Goal: Task Accomplishment & Management: Manage account settings

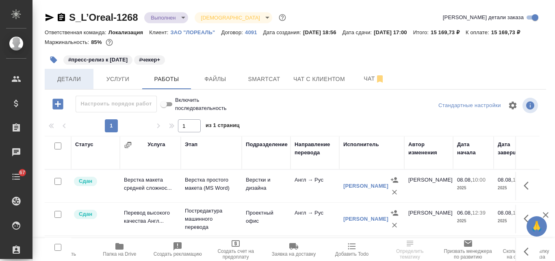
click at [69, 84] on span "Детали" at bounding box center [69, 79] width 39 height 10
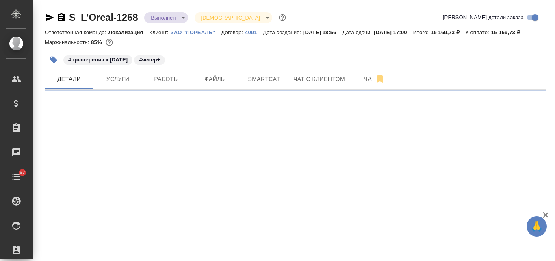
select select "RU"
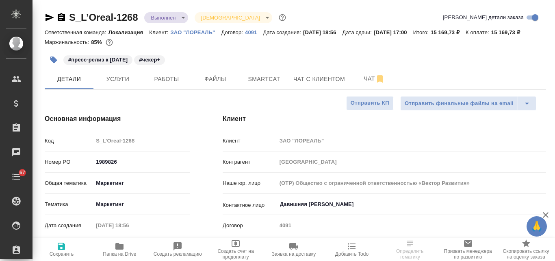
type textarea "x"
select select "RU"
type textarea "x"
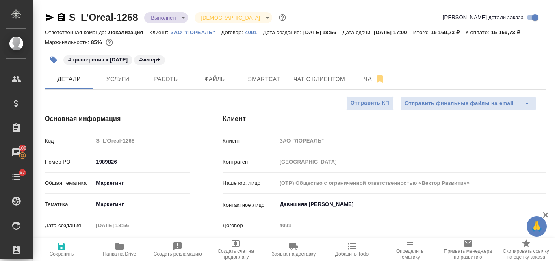
type textarea "x"
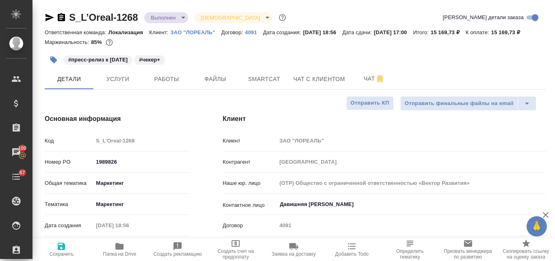
type textarea "x"
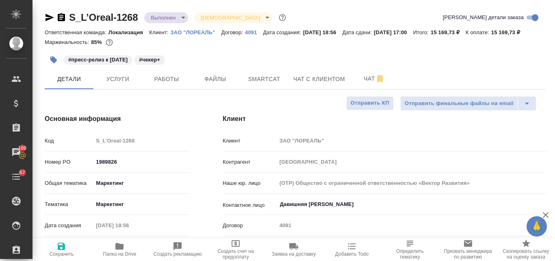
type textarea "x"
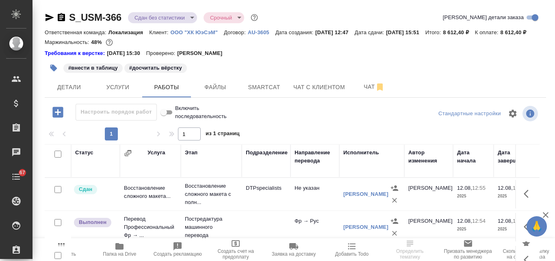
click at [197, 33] on p "ООО "ХК ЮэСэМ"" at bounding box center [197, 32] width 53 height 6
click at [73, 92] on span "Детали" at bounding box center [69, 87] width 39 height 10
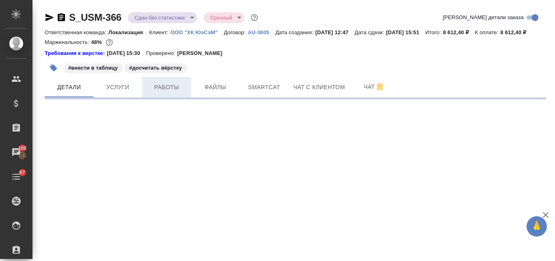
select select "RU"
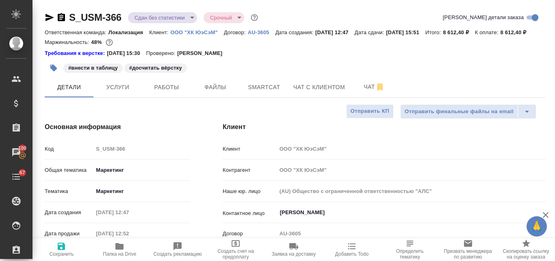
type textarea "x"
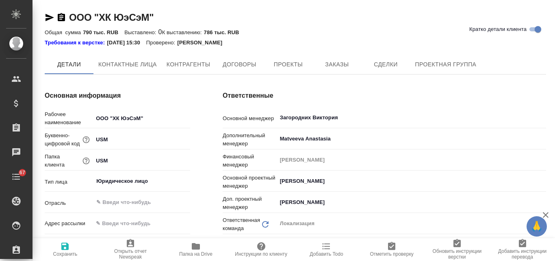
type textarea "x"
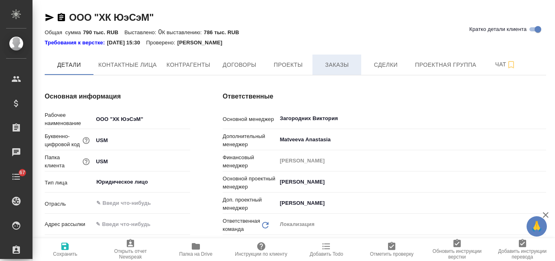
type textarea "x"
click at [338, 64] on span "Заказы" at bounding box center [336, 65] width 39 height 10
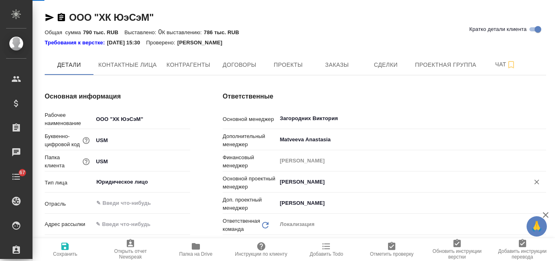
type textarea "x"
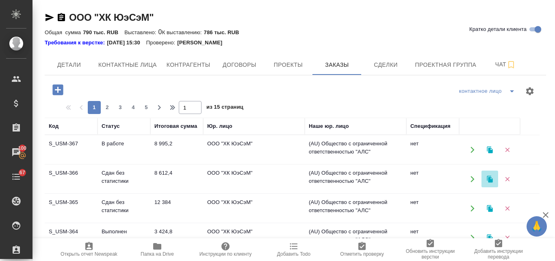
click at [488, 180] on icon "button" at bounding box center [490, 178] width 7 height 7
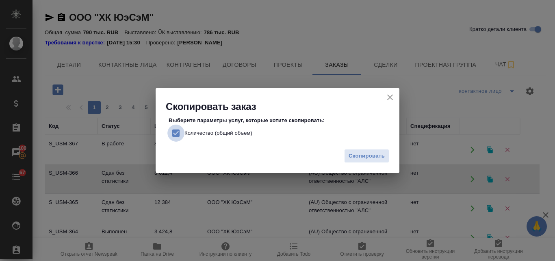
click at [172, 133] on input "Количество (общий объем)" at bounding box center [175, 132] width 17 height 17
checkbox input "false"
click at [361, 158] on span "Скопировать" at bounding box center [367, 155] width 36 height 9
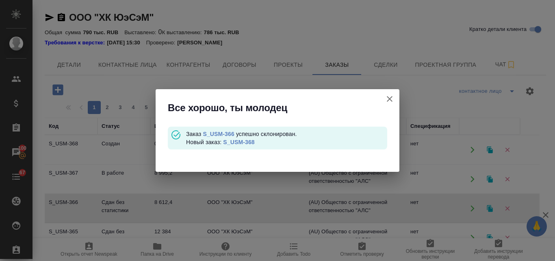
click at [239, 142] on link "S_USM-368" at bounding box center [238, 142] width 31 height 7
click at [390, 100] on icon "button" at bounding box center [390, 99] width 10 height 10
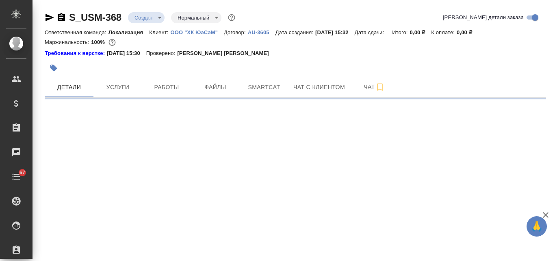
select select "RU"
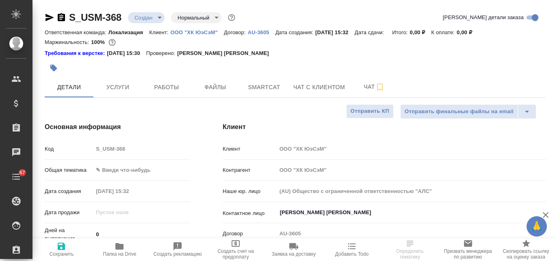
type textarea "x"
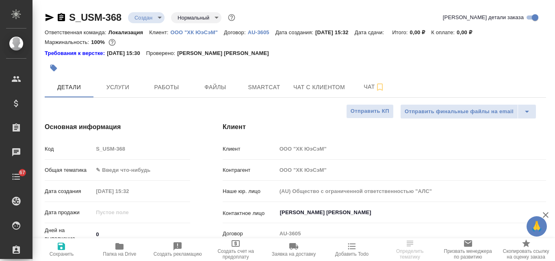
type textarea "x"
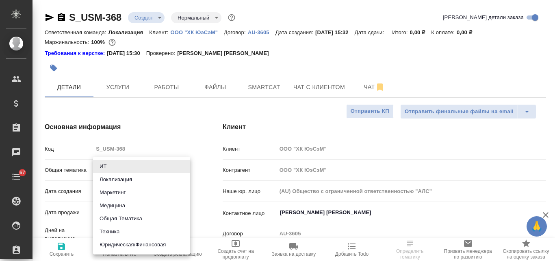
click at [122, 167] on body "🙏 .cls-1 fill:#fff; AWATERA Valyaeva Anna Клиенты Спецификации Заказы Чаты 67 T…" at bounding box center [277, 130] width 555 height 261
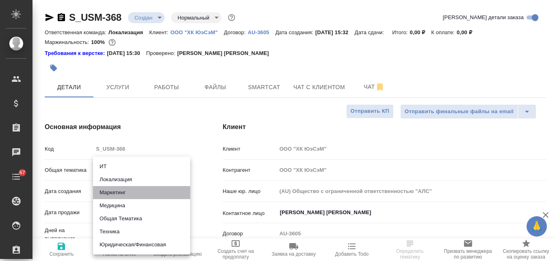
click at [122, 194] on li "Маркетинг" at bounding box center [141, 192] width 97 height 13
type input "marketing"
type textarea "x"
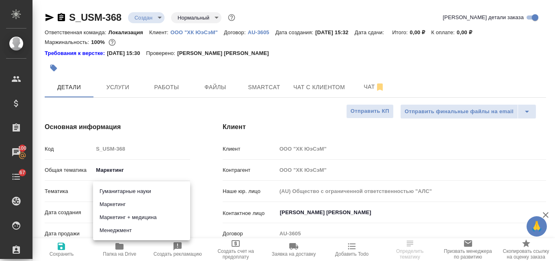
click at [113, 188] on body "🙏 .cls-1 fill:#fff; AWATERA Valyaeva Anna Клиенты Спецификации Заказы 100 Чаты …" at bounding box center [277, 130] width 555 height 261
click at [127, 203] on li "Маркетинг" at bounding box center [141, 204] width 97 height 13
type textarea "x"
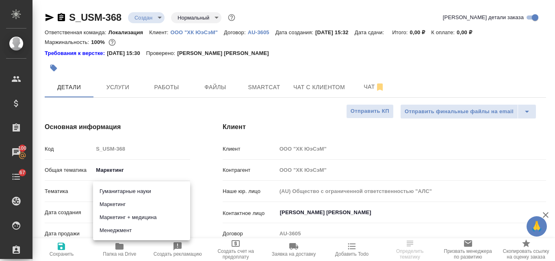
type input "5a8b8b956a9677013d343d63"
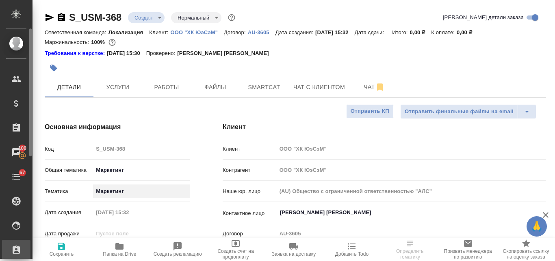
type textarea "x"
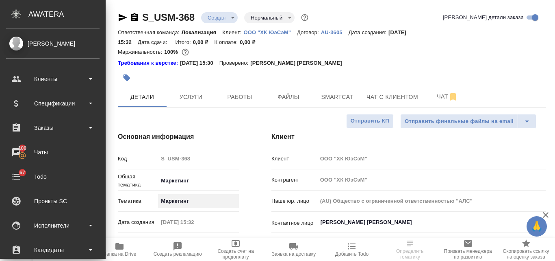
type textarea "x"
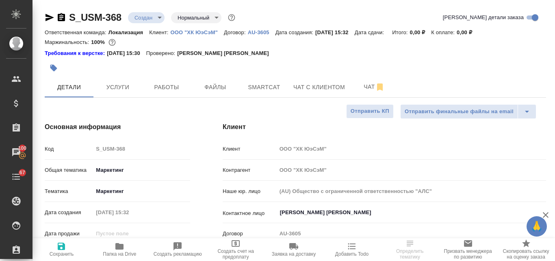
click at [61, 250] on icon "button" at bounding box center [62, 246] width 10 height 10
type textarea "x"
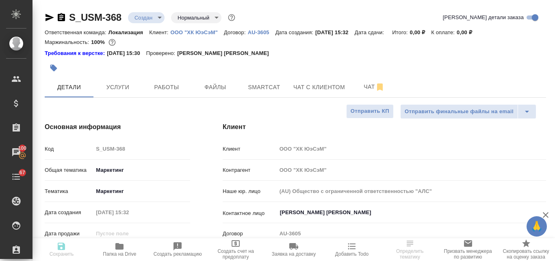
type textarea "x"
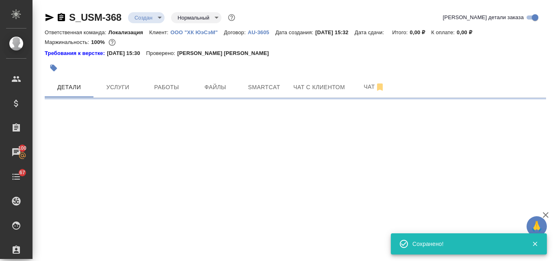
select select "RU"
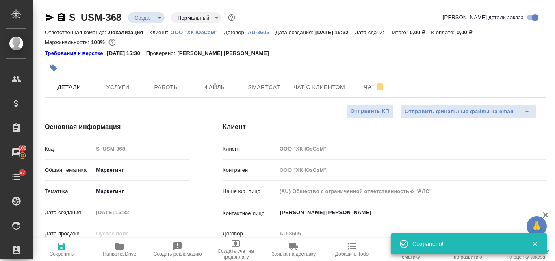
click at [159, 17] on body "🙏 .cls-1 fill:#fff; AWATERA Valyaeva Anna Клиенты Спецификации Заказы 100 Чаты …" at bounding box center [277, 130] width 555 height 261
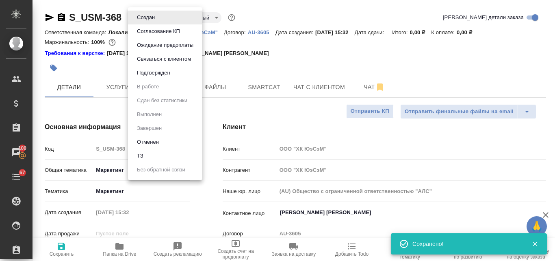
type textarea "x"
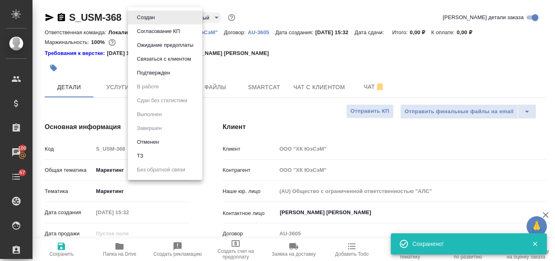
type textarea "x"
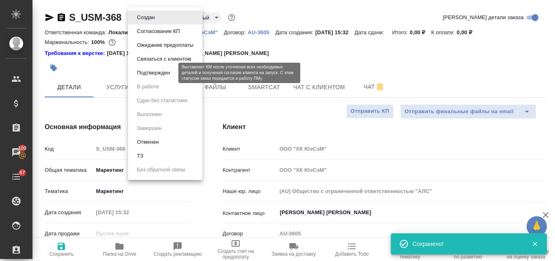
click at [142, 70] on button "Подтвержден" at bounding box center [154, 72] width 38 height 9
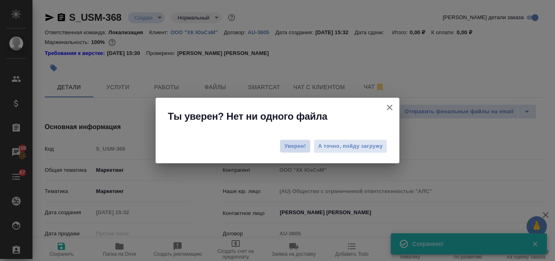
click at [296, 149] on span "Уверен!" at bounding box center [296, 146] width 22 height 8
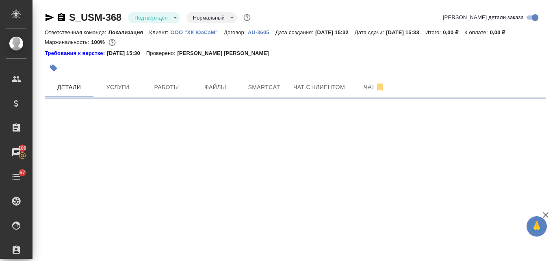
select select "RU"
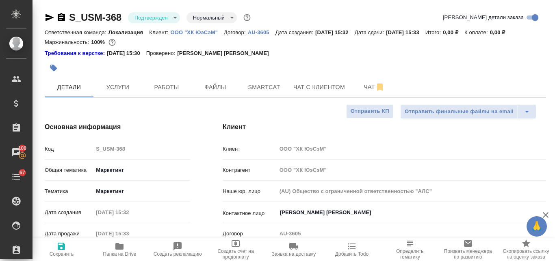
type textarea "x"
click at [52, 19] on icon "button" at bounding box center [50, 18] width 10 height 10
type textarea "x"
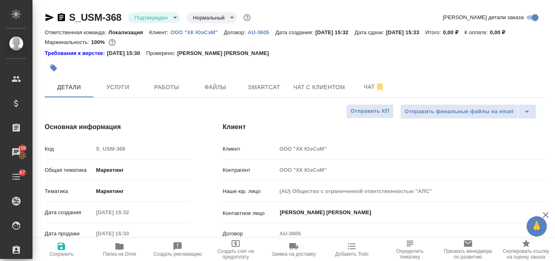
type textarea "x"
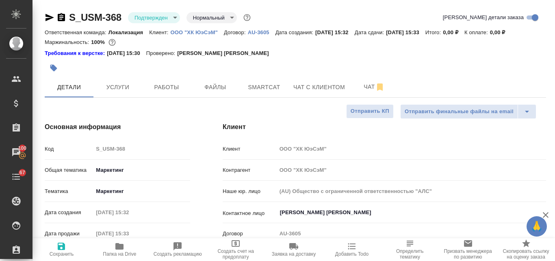
type textarea "x"
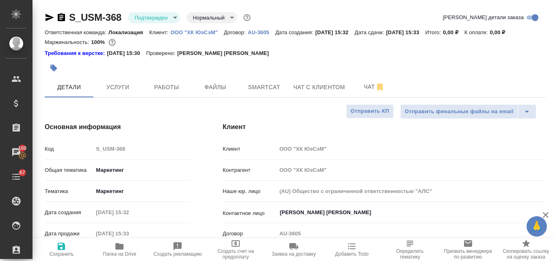
type textarea "x"
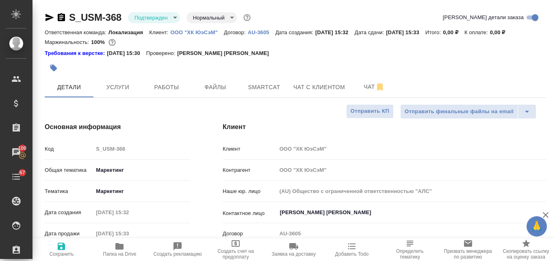
type textarea "x"
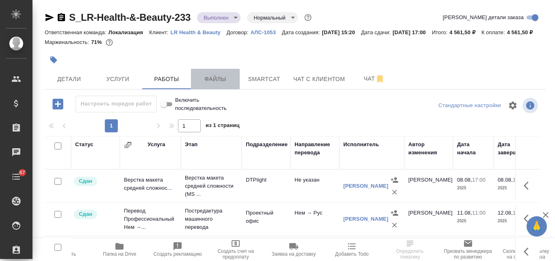
click at [207, 84] on span "Файлы" at bounding box center [215, 79] width 39 height 10
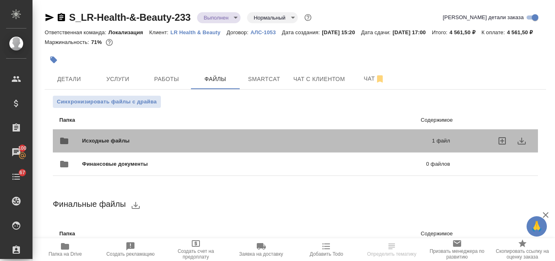
click at [121, 145] on span "Исходные файлы" at bounding box center [181, 141] width 199 height 8
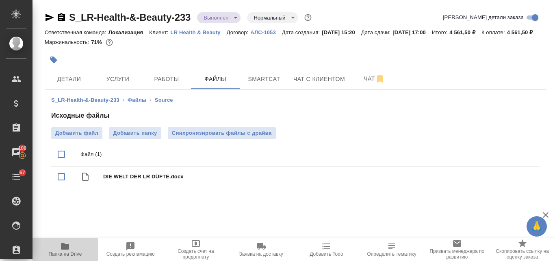
click at [65, 248] on icon "button" at bounding box center [65, 246] width 8 height 7
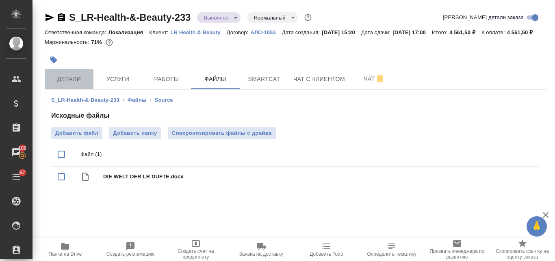
click at [71, 84] on span "Детали" at bounding box center [69, 79] width 39 height 10
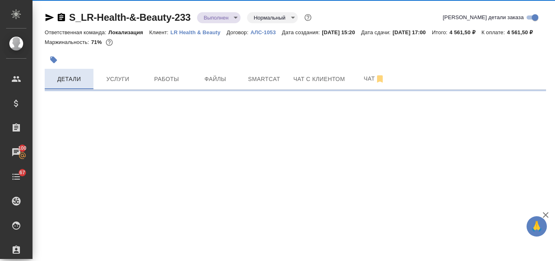
select select "RU"
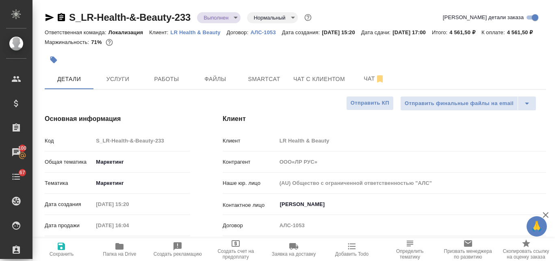
type textarea "x"
type input "ООО«ЛР РУС»"
type textarea "x"
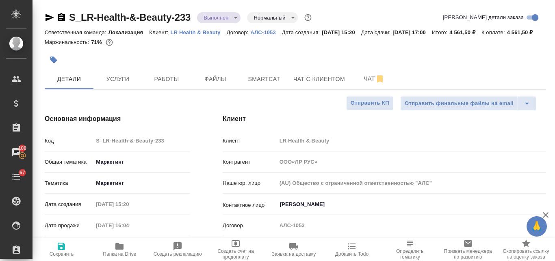
type textarea "x"
type input "ООО«ЛР РУС»"
type textarea "x"
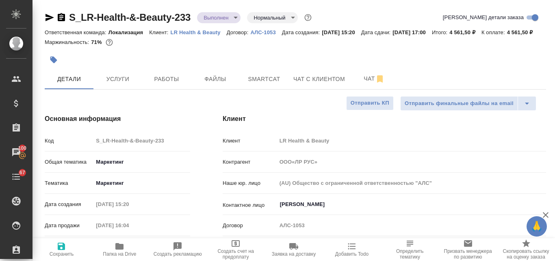
type textarea "x"
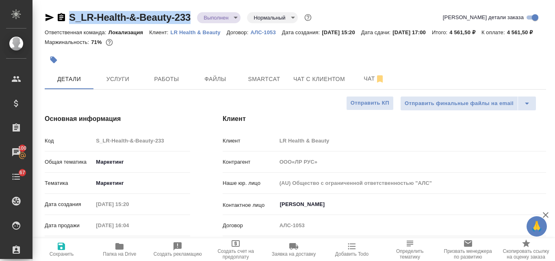
drag, startPoint x: 193, startPoint y: 15, endPoint x: 67, endPoint y: 13, distance: 126.8
click at [67, 13] on div "S_LR-Health-&-Beauty-233 Выполнен completed Нормальный normal" at bounding box center [179, 17] width 269 height 13
copy link "S_LR-Health-&-Beauty-233"
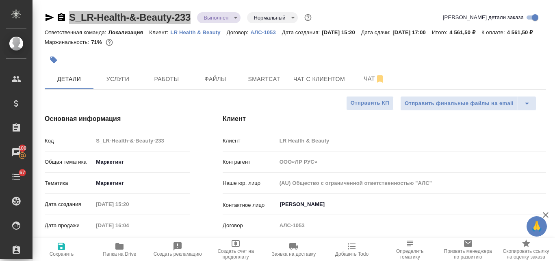
type input "ООО«ЛР РУС»"
type textarea "x"
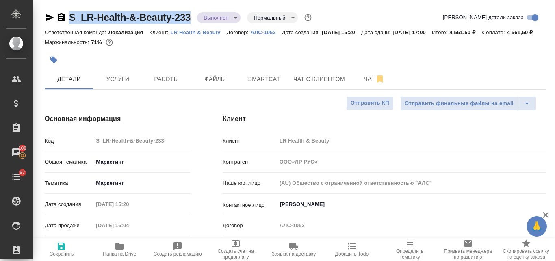
type input "ООО«ЛР РУС»"
type textarea "x"
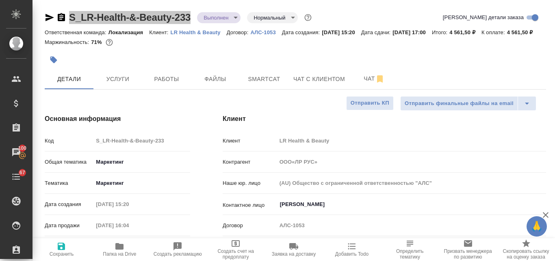
type input "ООО«ЛР РУС»"
type textarea "x"
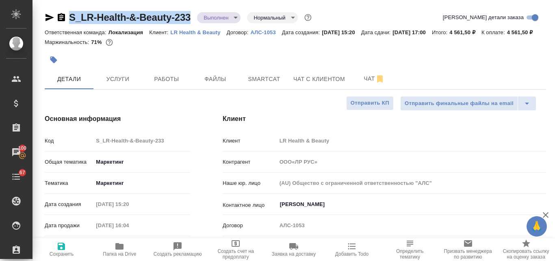
type input "ООО«ЛР РУС»"
type textarea "x"
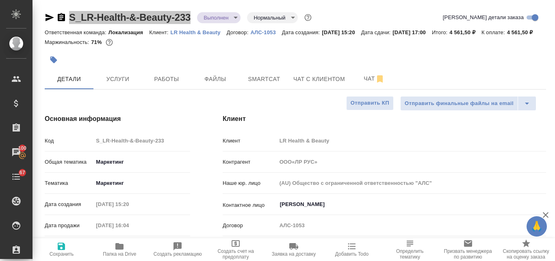
type input "ООО«ЛР РУС»"
type textarea "x"
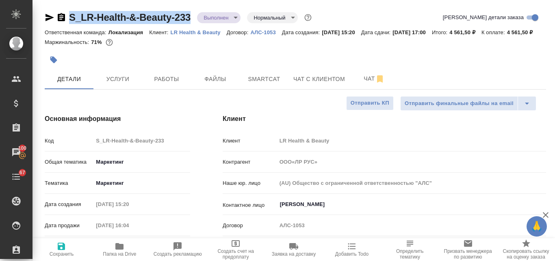
type input "ООО«ЛР РУС»"
type textarea "x"
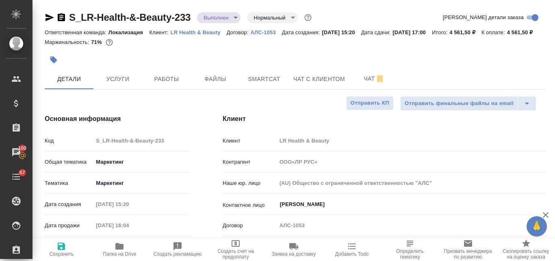
click at [232, 61] on div at bounding box center [212, 60] width 335 height 18
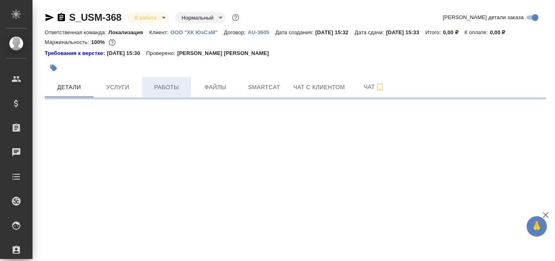
select select "RU"
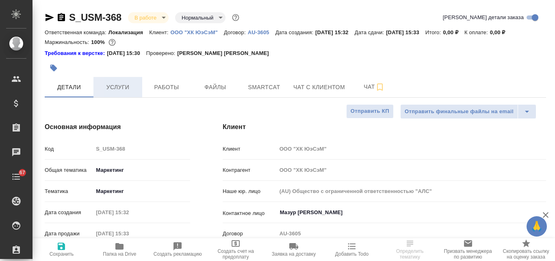
type textarea "x"
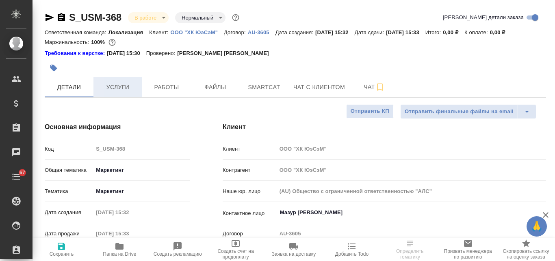
type textarea "x"
click at [127, 88] on span "Услуги" at bounding box center [117, 87] width 39 height 10
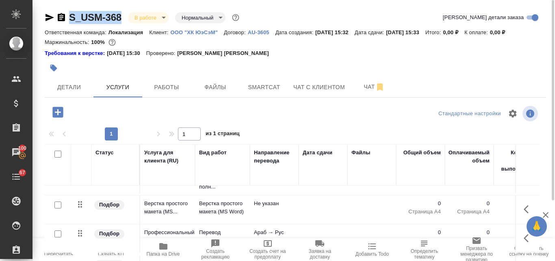
drag, startPoint x: 124, startPoint y: 15, endPoint x: 72, endPoint y: 11, distance: 52.6
click at [72, 11] on div "S_USM-368 В работе inProgress Нормальный normal" at bounding box center [143, 17] width 196 height 13
copy link "S_USM-368"
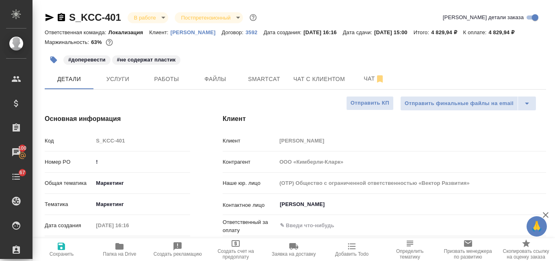
select select "RU"
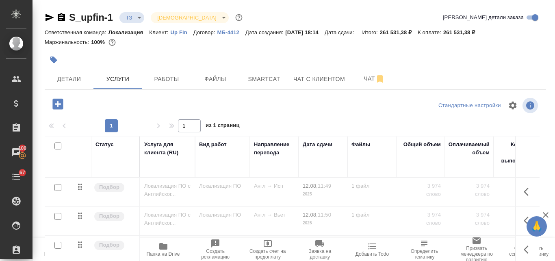
scroll to position [20, 0]
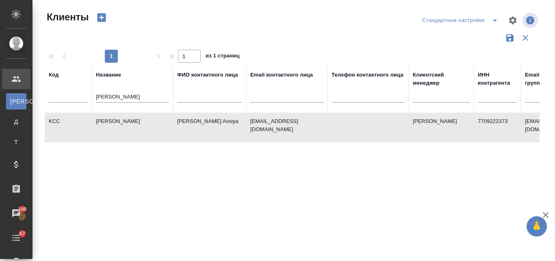
select select "RU"
click at [258, 93] on input "text" at bounding box center [286, 97] width 73 height 10
drag, startPoint x: 114, startPoint y: 97, endPoint x: 96, endPoint y: 97, distance: 17.9
click at [96, 97] on input "[PERSON_NAME]" at bounding box center [132, 97] width 73 height 10
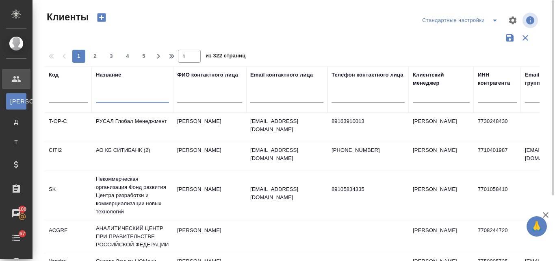
click at [279, 96] on input "text" at bounding box center [286, 97] width 73 height 10
paste input "@[DOMAIN_NAME]"
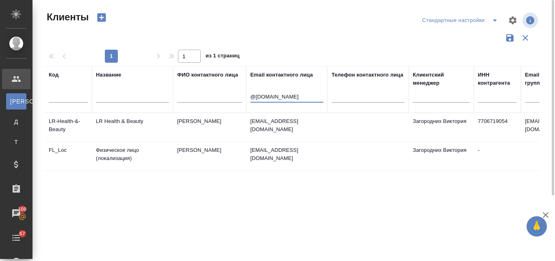
type input "@[DOMAIN_NAME]"
click at [200, 120] on td "[PERSON_NAME]" at bounding box center [209, 127] width 73 height 28
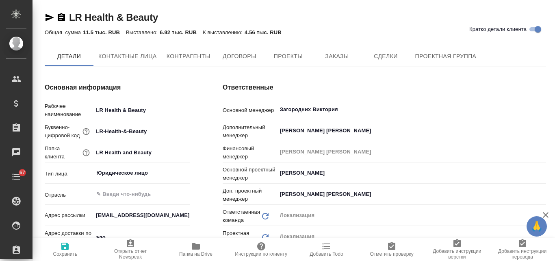
type input "ООО«ЛР РУС»"
type textarea "x"
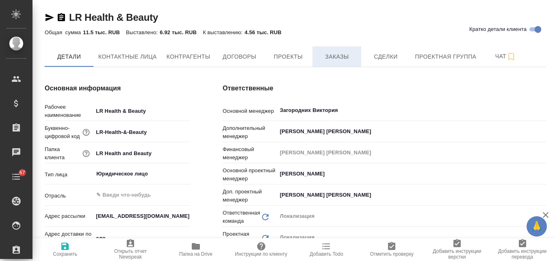
type input "ООО«ЛР РУС»"
type textarea "x"
click at [335, 59] on span "Заказы" at bounding box center [336, 57] width 39 height 10
type input "ООО«ЛР РУС»"
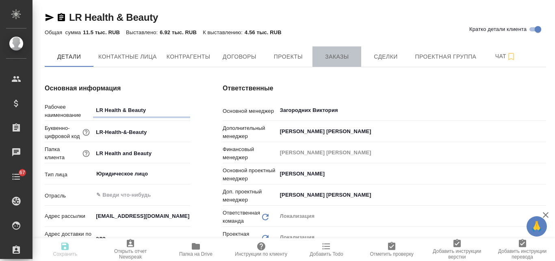
type textarea "x"
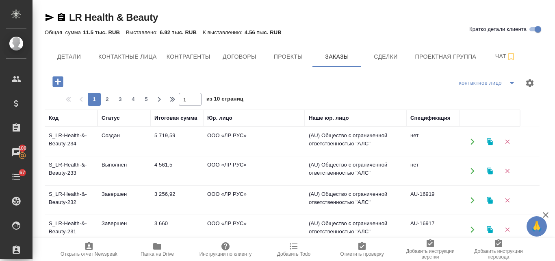
click at [150, 137] on td "Создан" at bounding box center [124, 141] width 53 height 28
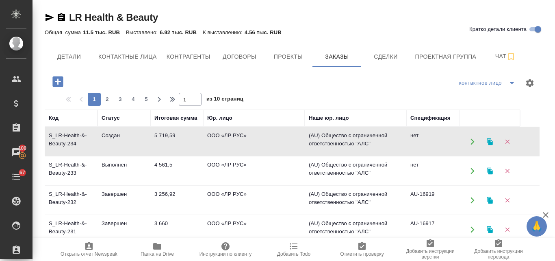
click at [150, 137] on td "Создан" at bounding box center [124, 141] width 53 height 28
click at [110, 156] on td "Выполнен" at bounding box center [124, 141] width 53 height 28
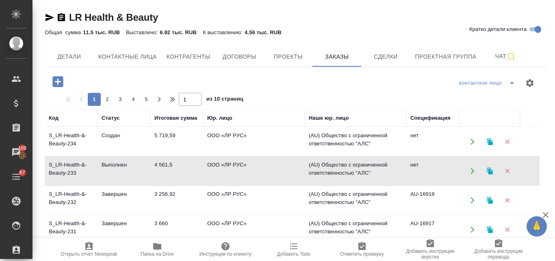
click at [110, 156] on td "Выполнен" at bounding box center [124, 141] width 53 height 28
click at [489, 170] on icon "button" at bounding box center [490, 170] width 6 height 7
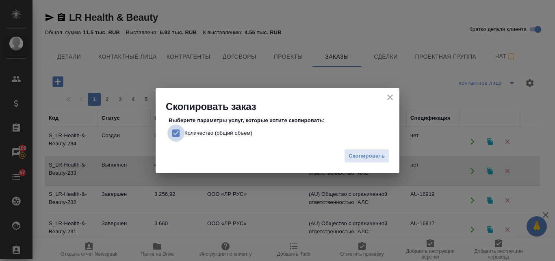
click at [176, 133] on input "Количество (общий объем)" at bounding box center [175, 132] width 17 height 17
checkbox input "false"
click at [369, 155] on span "Скопировать" at bounding box center [367, 155] width 36 height 9
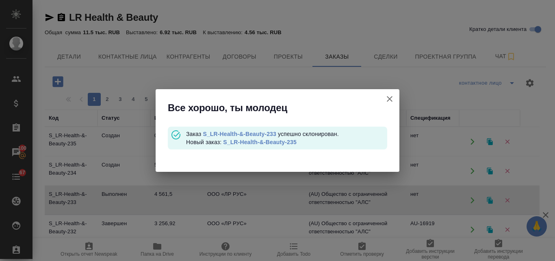
click at [258, 141] on link "S_LR-Health-&-Beauty-235" at bounding box center [260, 142] width 74 height 7
click at [284, 141] on link "S_LR-Health-&-Beauty-235" at bounding box center [260, 142] width 74 height 7
click at [391, 96] on icon "button" at bounding box center [390, 99] width 10 height 10
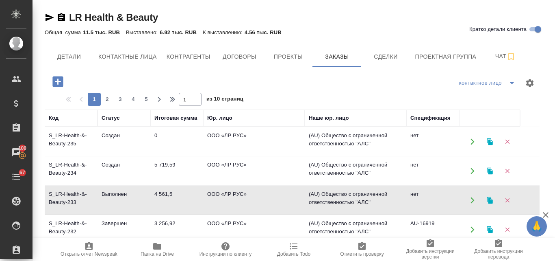
click at [70, 156] on td "S_LR-Health-&-Beauty-234" at bounding box center [71, 141] width 53 height 28
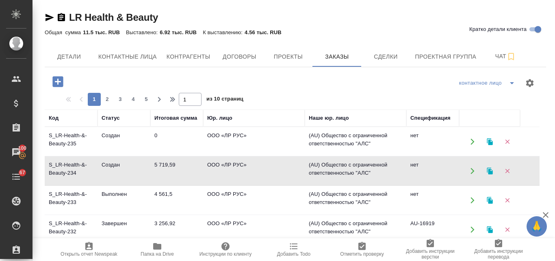
click at [70, 156] on td "S_LR-Health-&-Beauty-234" at bounding box center [71, 141] width 53 height 28
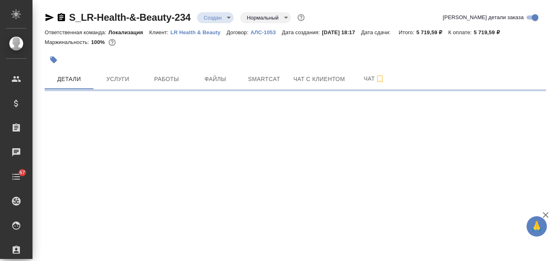
select select "RU"
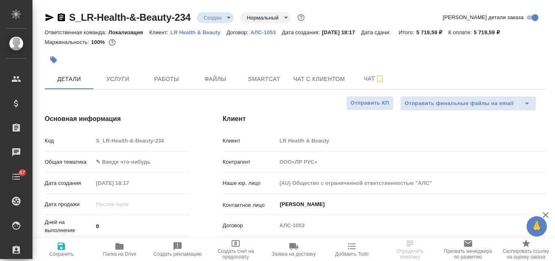
type textarea "x"
type input "ООО«ЛР РУС»"
type textarea "x"
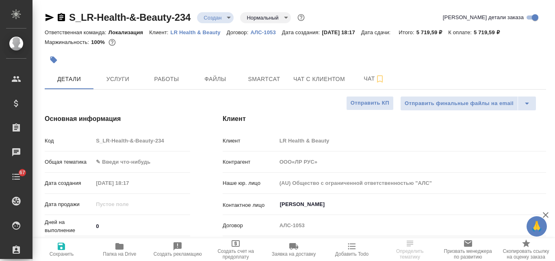
type textarea "x"
type input "ООО«ЛР РУС»"
type textarea "x"
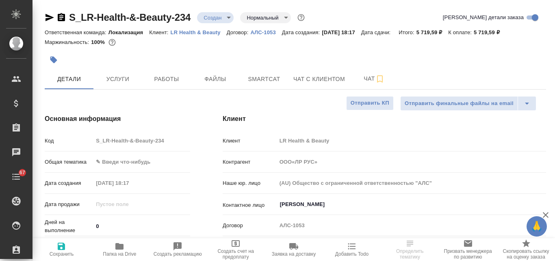
type textarea "x"
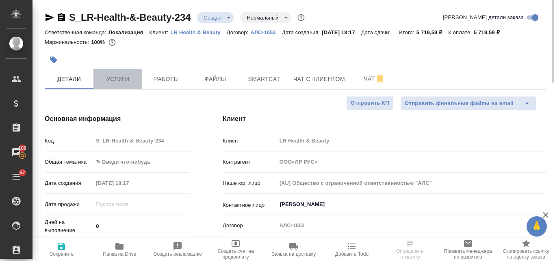
click at [111, 75] on span "Услуги" at bounding box center [117, 79] width 39 height 10
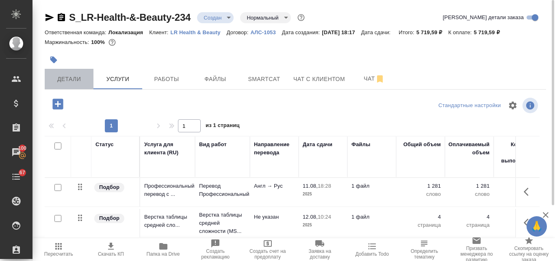
click at [62, 73] on button "Детали" at bounding box center [69, 79] width 49 height 20
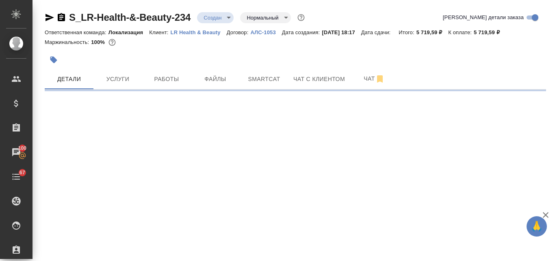
select select "RU"
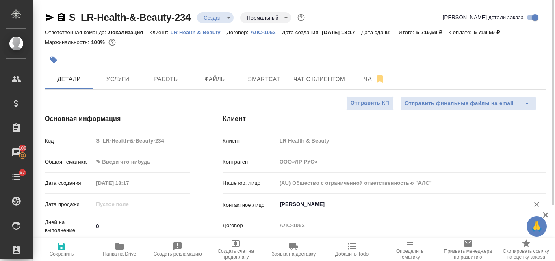
type textarea "x"
click at [107, 161] on body "🙏 .cls-1 fill:#fff; AWATERA Valyaeva Anna Клиенты Спецификации Заказы 100 Чаты …" at bounding box center [277, 130] width 555 height 261
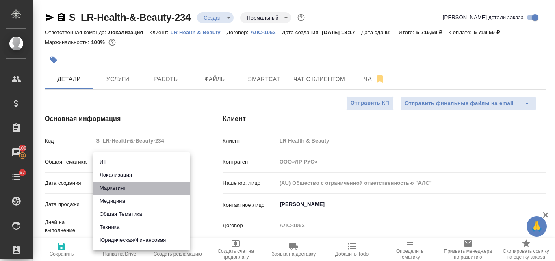
click at [112, 189] on li "Маркетинг" at bounding box center [141, 187] width 97 height 13
type input "marketing"
type input "ООО«ЛР РУС»"
type textarea "x"
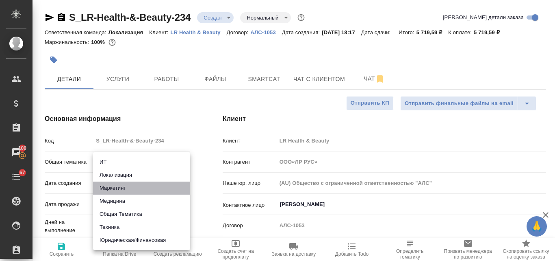
type textarea "x"
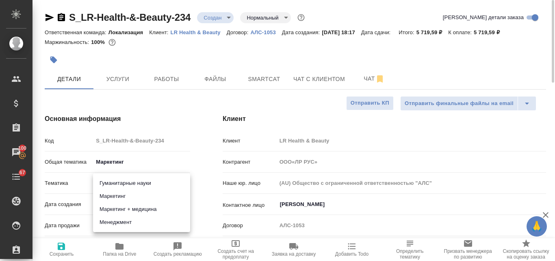
click at [111, 181] on body "🙏 .cls-1 fill:#fff; AWATERA Valyaeva Anna Клиенты Спецификации Заказы 100 Чаты …" at bounding box center [277, 130] width 555 height 261
click at [121, 195] on li "Маркетинг" at bounding box center [141, 195] width 97 height 13
type input "ООО«ЛР РУС»"
type textarea "x"
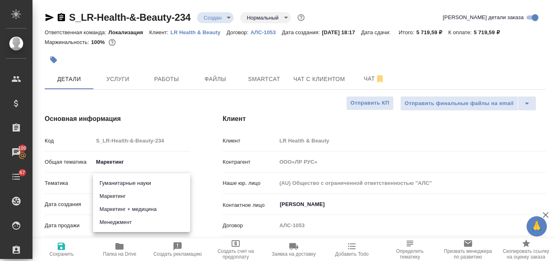
type textarea "x"
type input "5a8b8b956a9677013d343d63"
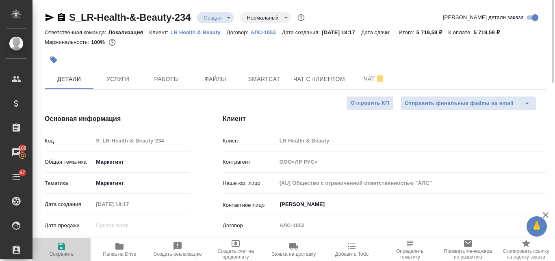
click at [63, 247] on icon "button" at bounding box center [61, 245] width 7 height 7
type input "ООО«ЛР РУС»"
type textarea "x"
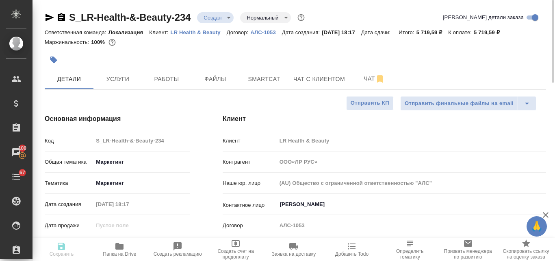
type input "ООО«ЛР РУС»"
type textarea "x"
type input "ООО«ЛР РУС»"
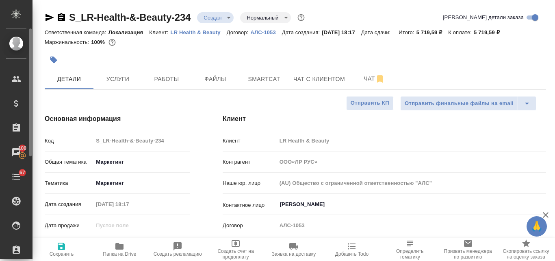
type textarea "x"
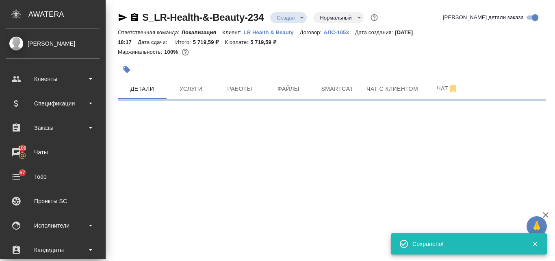
select select "RU"
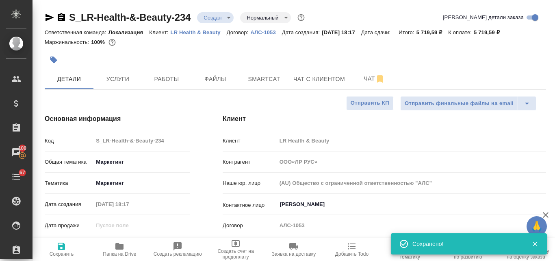
type textarea "x"
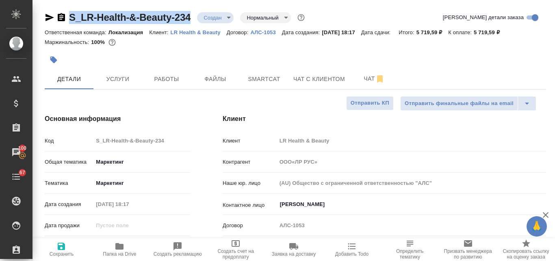
drag, startPoint x: 192, startPoint y: 16, endPoint x: 70, endPoint y: 13, distance: 122.4
click at [70, 13] on div "S_LR-Health-&-Beauty-234 Создан new Нормальный normal" at bounding box center [176, 17] width 262 height 13
copy link "S_LR-Health-&-Beauty-234"
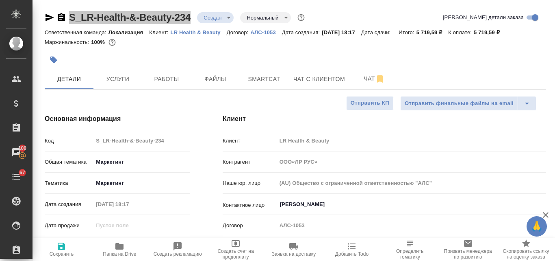
type input "ООО«ЛР РУС»"
type textarea "x"
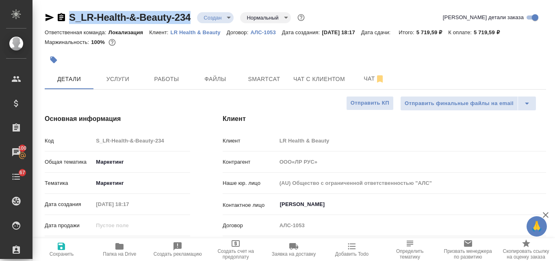
type input "ООО«ЛР РУС»"
type textarea "x"
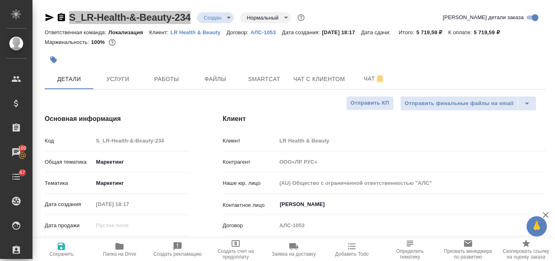
type input "ООО«ЛР РУС»"
type textarea "x"
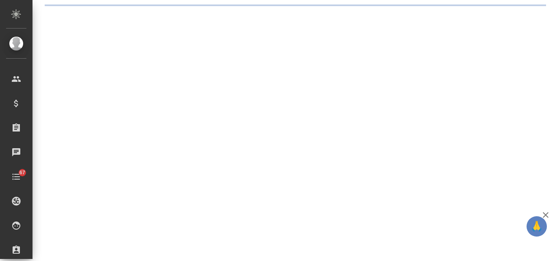
select select "RU"
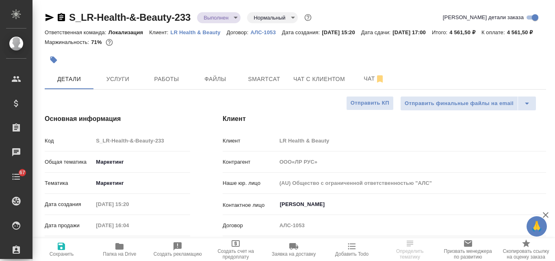
type input "ООО«ЛР РУС»"
type textarea "x"
click at [108, 84] on span "Услуги" at bounding box center [117, 79] width 39 height 10
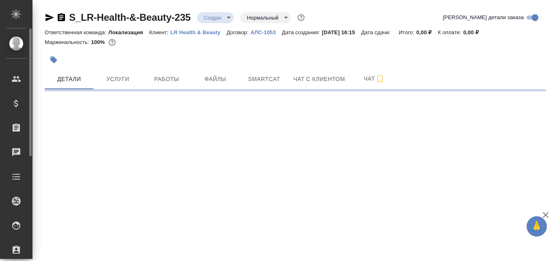
select select "RU"
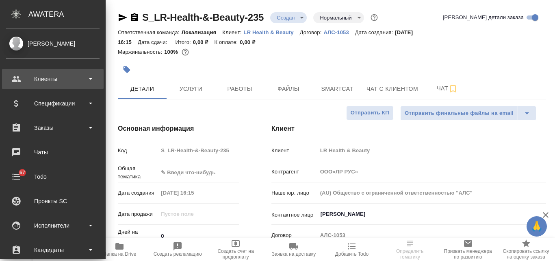
type input "ООО«ЛР РУС»"
type textarea "x"
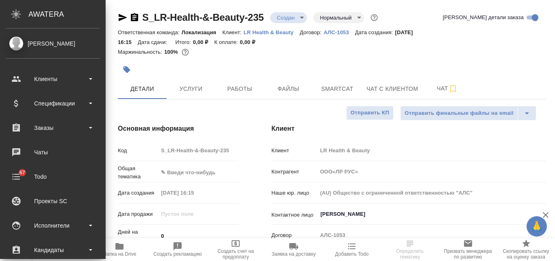
type input "ООО«ЛР РУС»"
type textarea "x"
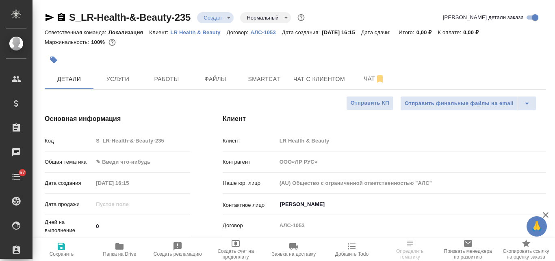
type input "ООО«ЛР РУС»"
type textarea "x"
select select "RU"
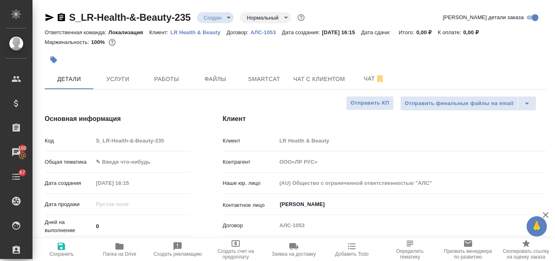
type textarea "x"
type input "ООО«ЛР РУС»"
type textarea "x"
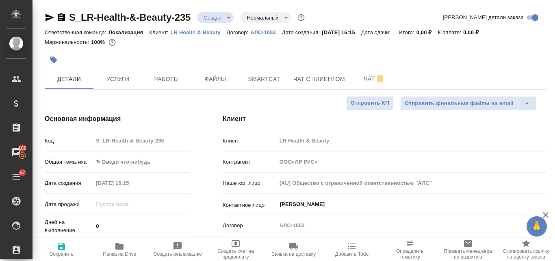
type textarea "x"
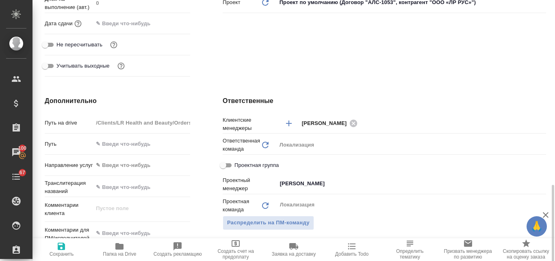
scroll to position [325, 0]
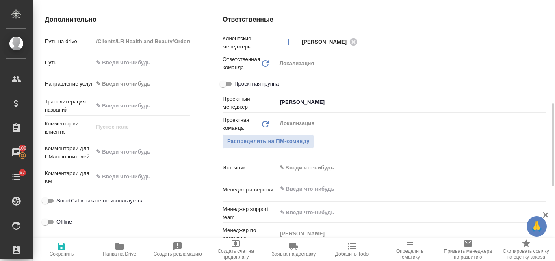
type textarea "x"
click at [110, 151] on textarea at bounding box center [141, 152] width 96 height 14
paste textarea "следом еще один заказ на перевод с немецкого на русский. Текст в файле в ворд. …"
type textarea "следом еще один заказ на перевод с немецкого на русский. Текст в файле в ворд. …"
type input "ООО«ЛР РУС»"
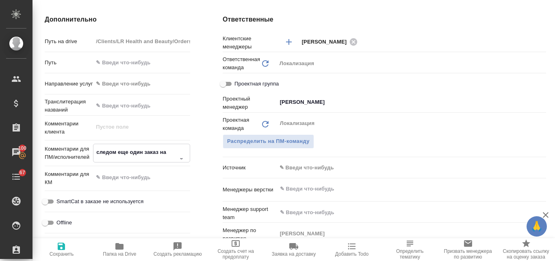
type textarea "x"
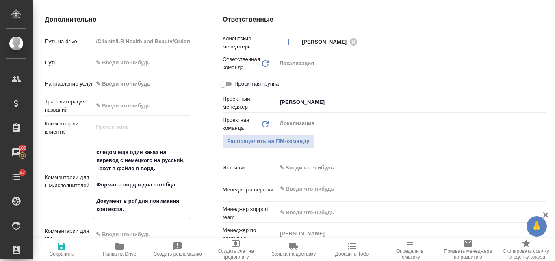
type textarea "следом еще один заказ на перевод с немецкого на русский. Текст в файле в ворд. …"
type textarea "x"
click at [63, 244] on icon "button" at bounding box center [61, 245] width 7 height 7
type input "ООО«ЛР РУС»"
type textarea "x"
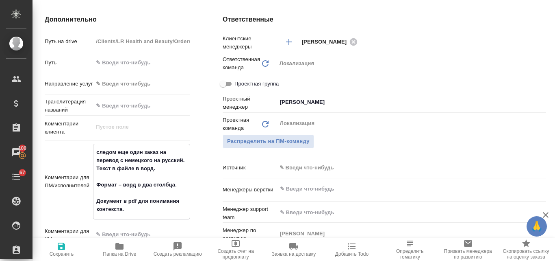
type textarea "x"
type input "ООО«ЛР РУС»"
type textarea "x"
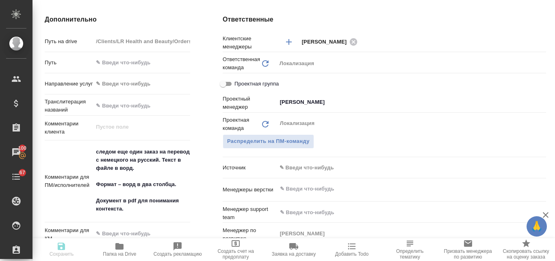
type textarea "x"
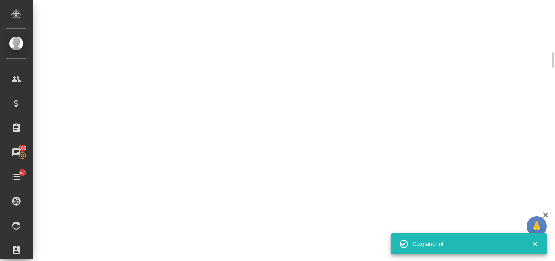
select select "RU"
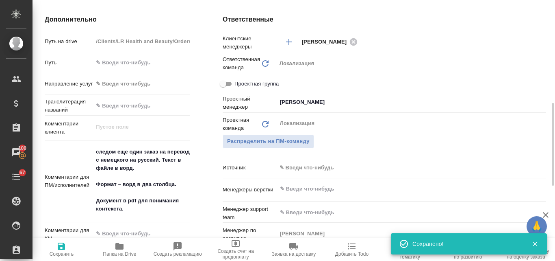
type textarea "x"
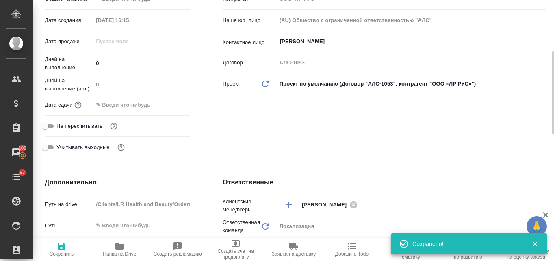
scroll to position [81, 0]
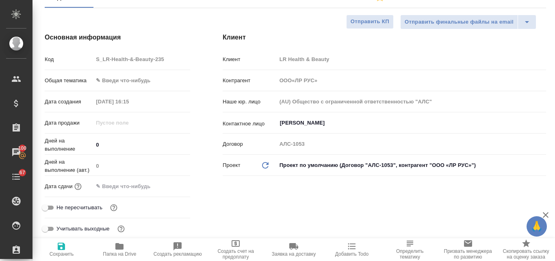
click at [110, 80] on body "🙏 .cls-1 fill:#fff; AWATERA Valyaeva [PERSON_NAME] Спецификации Заказы 100 Чаты…" at bounding box center [277, 130] width 555 height 261
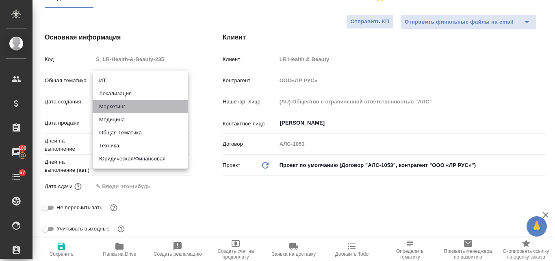
click at [122, 107] on li "Маркетинг" at bounding box center [141, 106] width 96 height 13
type input "marketing"
type input "ООО«ЛР РУС»"
type textarea "x"
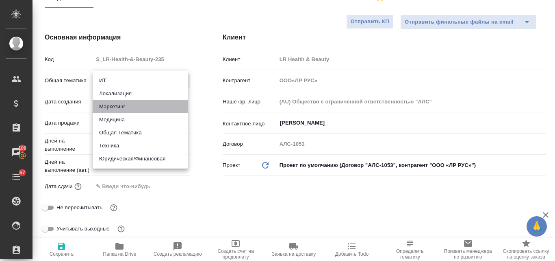
type textarea "x"
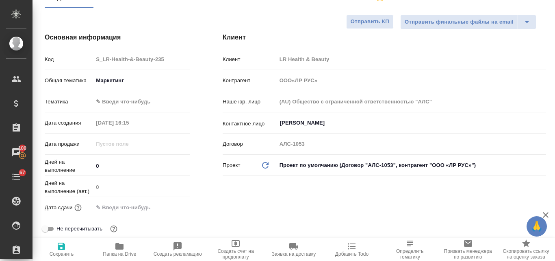
click at [107, 98] on body "🙏 .cls-1 fill:#fff; AWATERA Valyaeva [PERSON_NAME] Спецификации Заказы 100 Чаты…" at bounding box center [277, 130] width 555 height 261
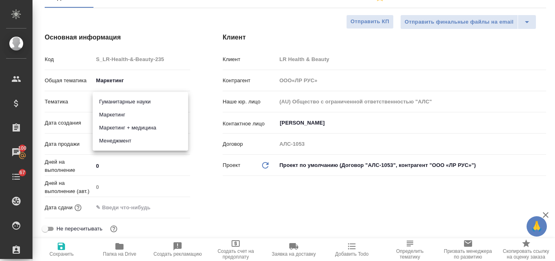
click at [115, 116] on li "Маркетинг" at bounding box center [141, 114] width 96 height 13
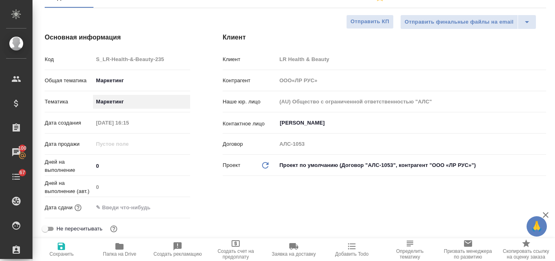
type input "ООО«ЛР РУС»"
type textarea "x"
type input "5a8b8b956a9677013d343d63"
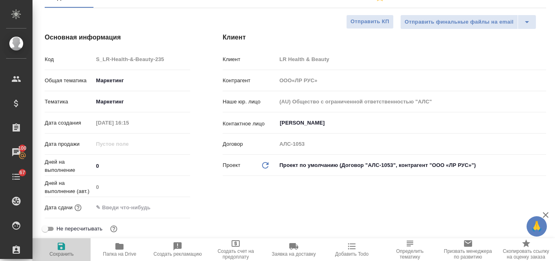
click at [61, 248] on icon "button" at bounding box center [62, 246] width 10 height 10
type input "ООО«ЛР РУС»"
type textarea "x"
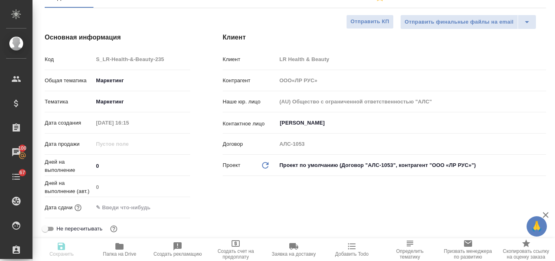
type input "ООО«ЛР РУС»"
type textarea "x"
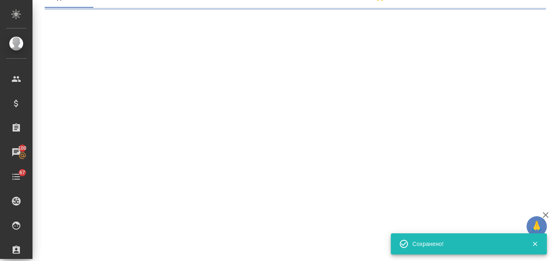
select select "RU"
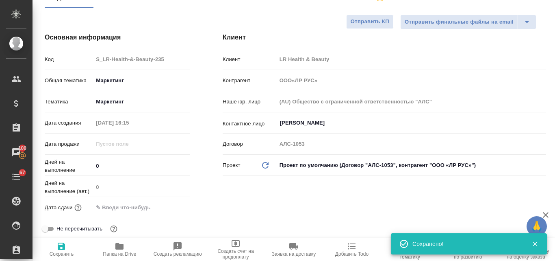
type textarea "x"
type input "ООО«ЛР РУС»"
type textarea "x"
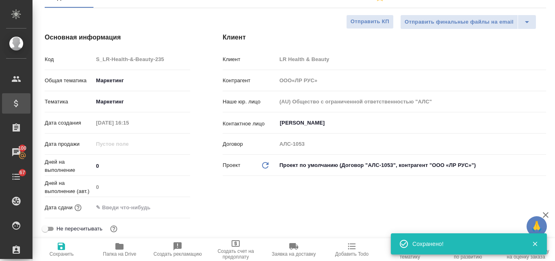
type textarea "x"
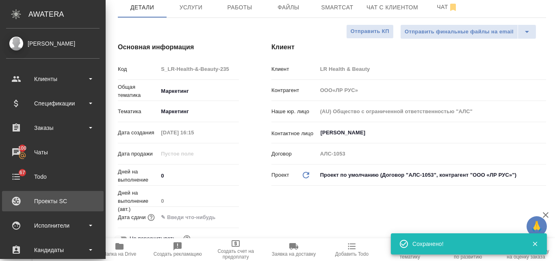
type input "ООО«ЛР РУС»"
type textarea "x"
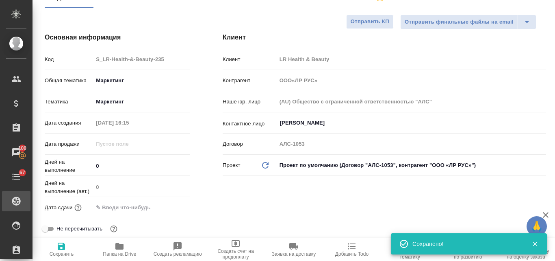
type input "ООО«ЛР РУС»"
type textarea "x"
type input "ООО«ЛР РУС»"
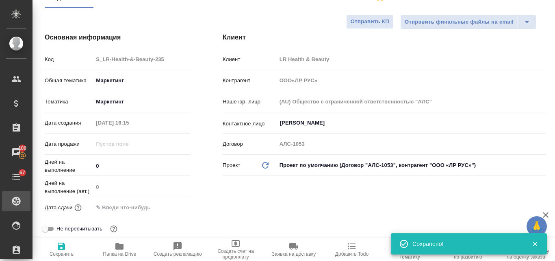
type textarea "x"
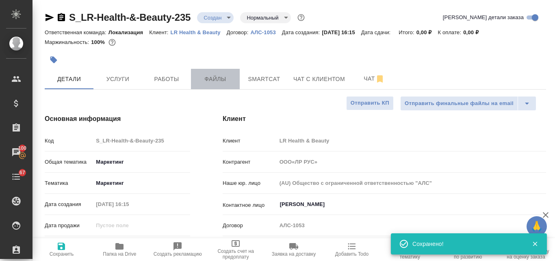
click at [205, 75] on span "Файлы" at bounding box center [215, 79] width 39 height 10
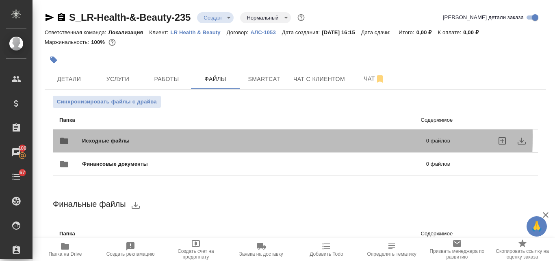
click at [109, 137] on span "Исходные файлы" at bounding box center [180, 141] width 196 height 8
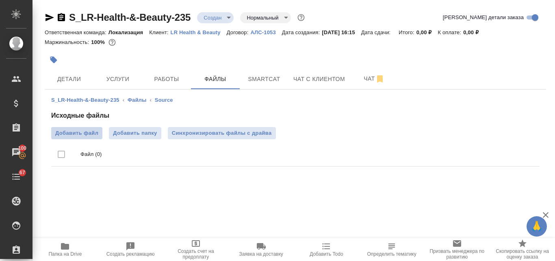
click at [93, 135] on span "Добавить файл" at bounding box center [76, 133] width 43 height 8
click at [0, 0] on input "Добавить файл" at bounding box center [0, 0] width 0 height 0
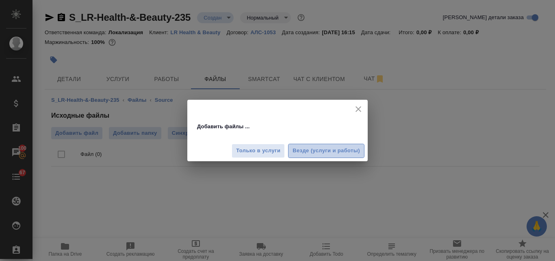
click at [302, 153] on span "Везде (услуги и работы)" at bounding box center [326, 150] width 67 height 9
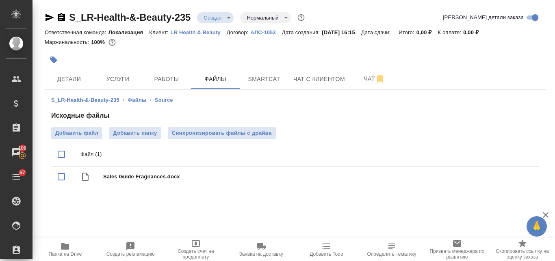
click at [65, 251] on span "Папка на Drive" at bounding box center [64, 254] width 33 height 6
click at [116, 74] on span "Услуги" at bounding box center [117, 79] width 39 height 10
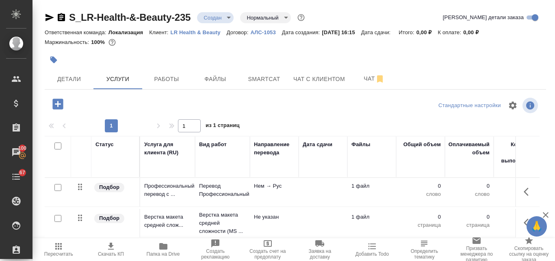
click at [56, 188] on input "checkbox" at bounding box center [57, 187] width 7 height 7
checkbox input "true"
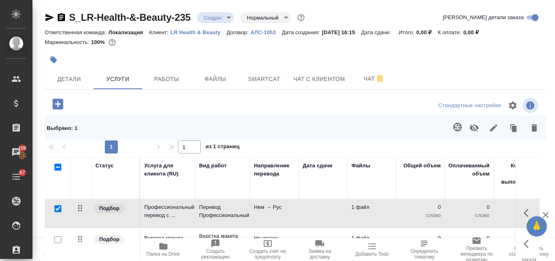
click at [453, 128] on icon "button" at bounding box center [457, 126] width 9 height 9
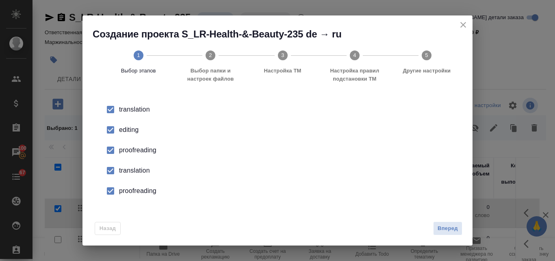
click at [126, 126] on div "editing" at bounding box center [286, 130] width 334 height 10
click at [126, 151] on div "proofreading" at bounding box center [286, 150] width 334 height 10
click at [136, 114] on div "translation" at bounding box center [286, 109] width 334 height 10
click at [135, 155] on div "proofreading" at bounding box center [286, 150] width 334 height 10
click at [446, 233] on button "Вперед" at bounding box center [447, 228] width 29 height 14
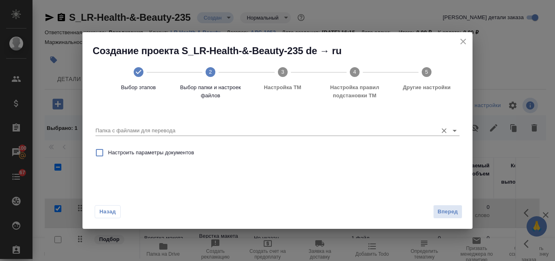
click at [158, 128] on input "Папка с файлами для перевода" at bounding box center [265, 131] width 338 height 10
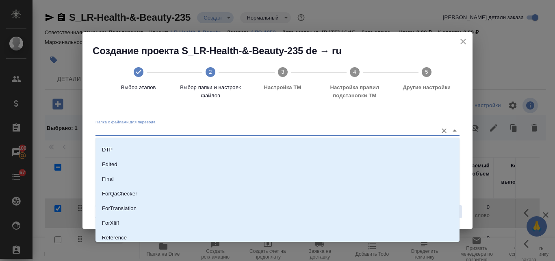
scroll to position [81, 0]
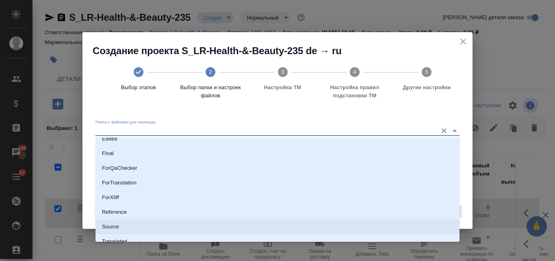
click at [126, 225] on li "Source" at bounding box center [278, 226] width 364 height 15
type input "Source"
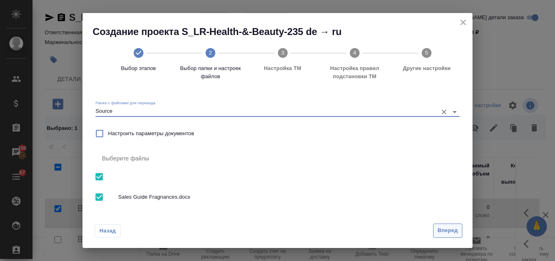
click at [446, 228] on span "Вперед" at bounding box center [448, 230] width 20 height 9
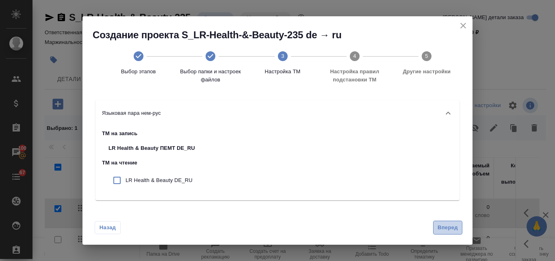
click at [439, 226] on span "Вперед" at bounding box center [448, 227] width 20 height 9
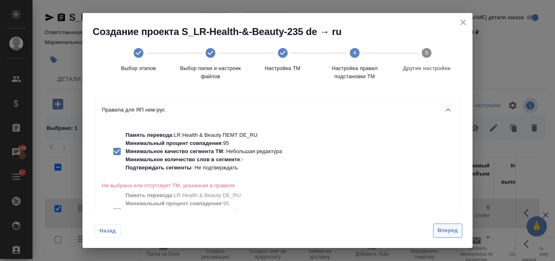
click at [453, 226] on span "Вперед" at bounding box center [448, 230] width 20 height 9
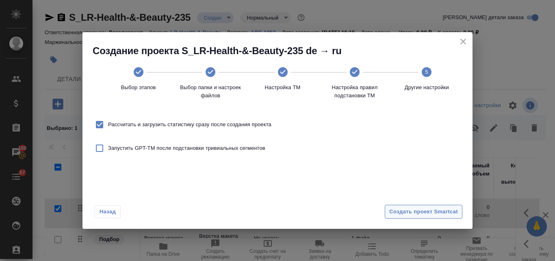
click at [418, 213] on span "Создать проект Smartcat" at bounding box center [423, 211] width 69 height 9
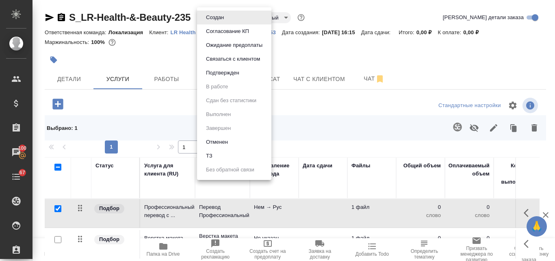
click at [226, 19] on body "🙏 .cls-1 fill:#fff; AWATERA Valyaeva Anna Клиенты Спецификации Заказы 100 Чаты …" at bounding box center [277, 130] width 555 height 261
click at [219, 150] on li "ТЗ" at bounding box center [234, 156] width 74 height 14
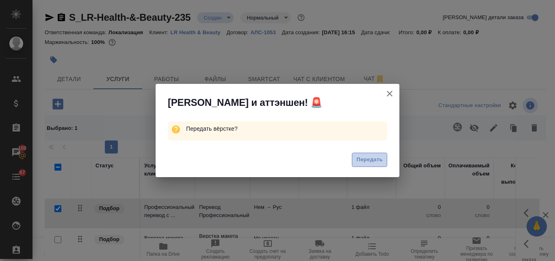
click at [378, 163] on span "Передать" at bounding box center [369, 159] width 26 height 9
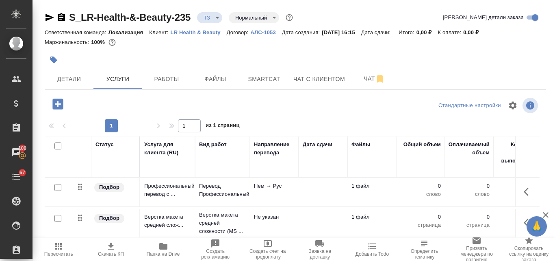
scroll to position [41, 0]
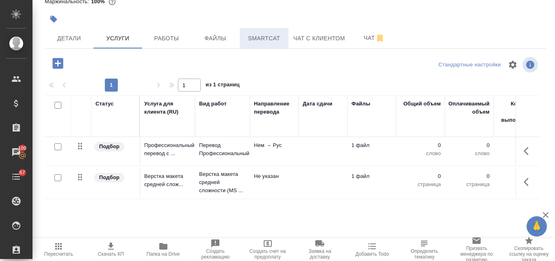
click at [272, 38] on span "Smartcat" at bounding box center [264, 38] width 39 height 10
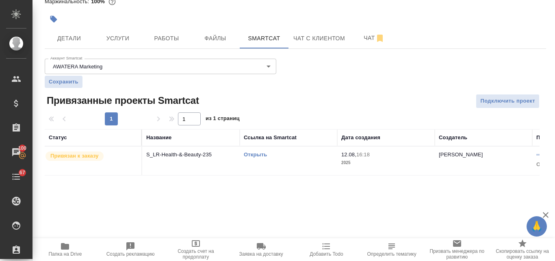
click at [261, 152] on link "Открыть" at bounding box center [255, 154] width 23 height 6
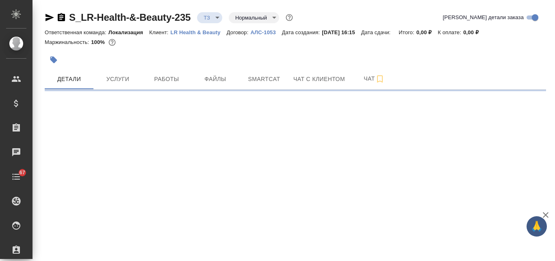
select select "RU"
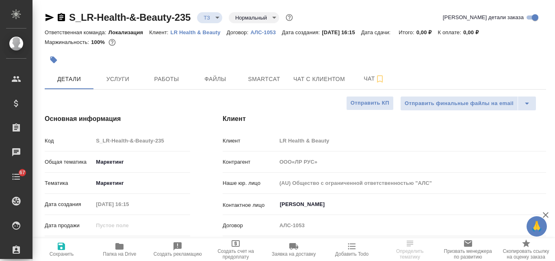
type input "ООО«ЛР РУС»"
type textarea "x"
type input "ООО«ЛР РУС»"
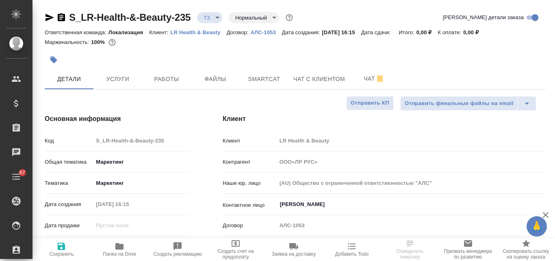
type textarea "x"
click at [111, 84] on button "Услуги" at bounding box center [117, 79] width 49 height 20
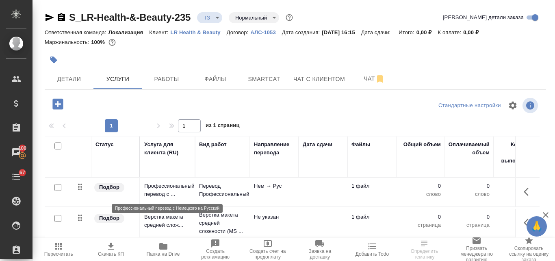
click at [182, 188] on p "Профессиональный перевод с ..." at bounding box center [167, 190] width 47 height 16
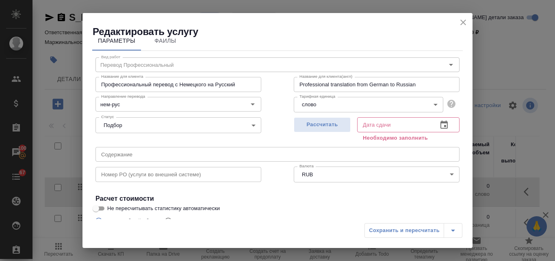
scroll to position [92, 0]
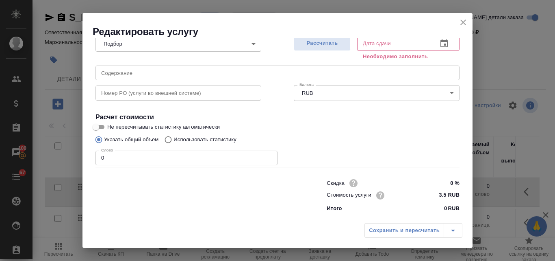
click at [171, 139] on input "Использовать статистику" at bounding box center [167, 139] width 13 height 15
radio input "true"
radio input "false"
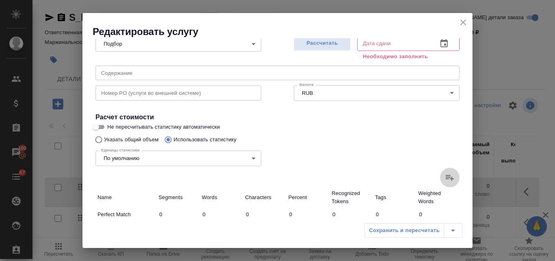
click at [445, 179] on icon at bounding box center [450, 177] width 10 height 10
click at [0, 0] on input "file" at bounding box center [0, 0] width 0 height 0
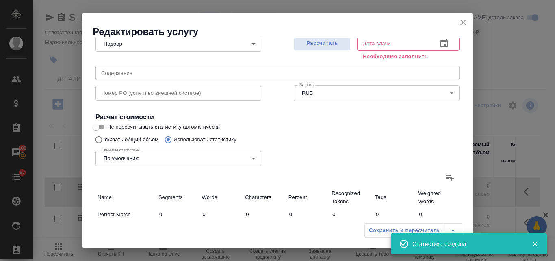
type input "6"
type input "77"
type input "476"
type input "18"
type input "108"
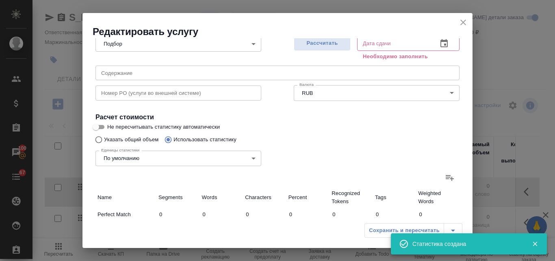
type input "776"
type input "5"
type input "78"
type input "518"
type input "5"
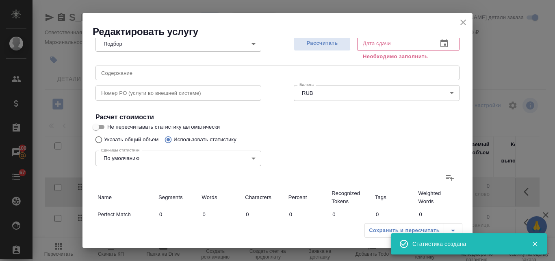
type input "66"
type input "433"
type input "6"
type input "94"
type input "714"
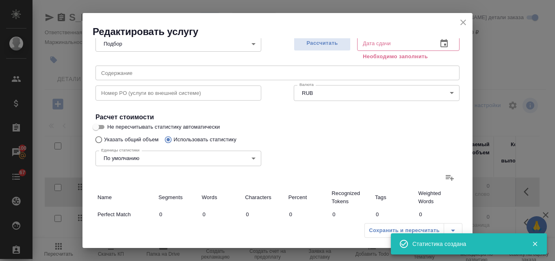
type input "2"
type input "10"
type input "60"
type input "130"
type input "1699"
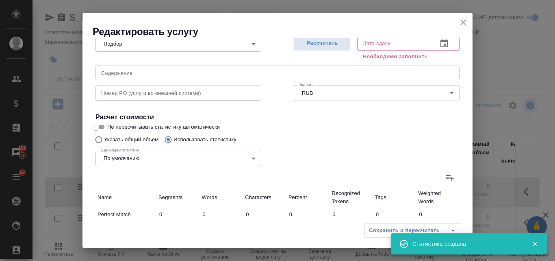
type input "11382"
type input "154"
type input "2024"
type input "13583"
type input "172"
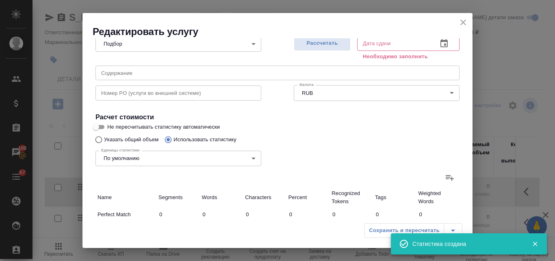
type input "2132"
type input "14359"
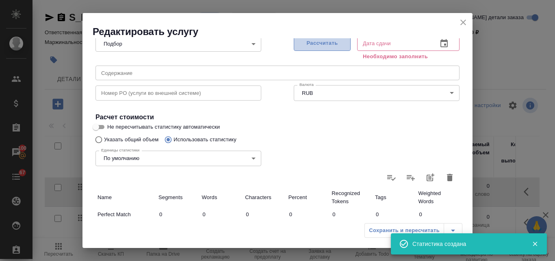
click at [329, 41] on span "Рассчитать" at bounding box center [322, 43] width 48 height 9
type input "12.08.2025 16:20"
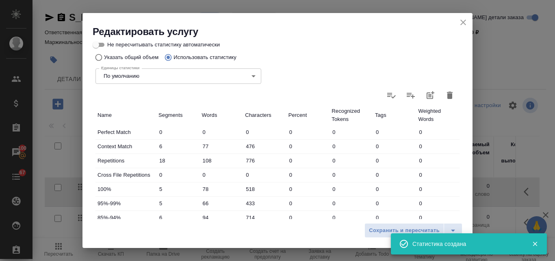
scroll to position [254, 0]
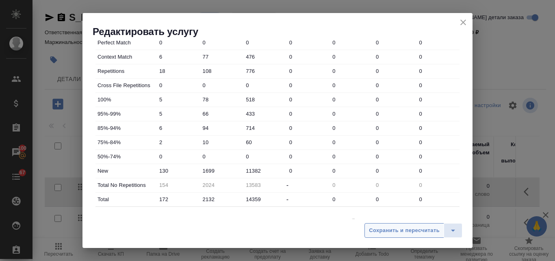
click at [396, 233] on span "Сохранить и пересчитать" at bounding box center [404, 230] width 71 height 9
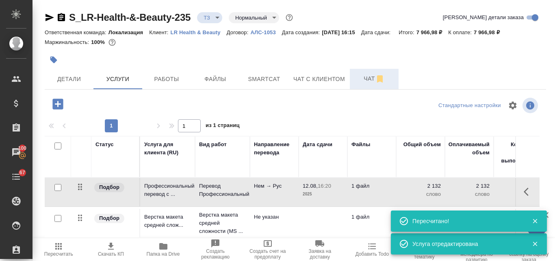
click at [369, 78] on span "Чат" at bounding box center [374, 79] width 39 height 10
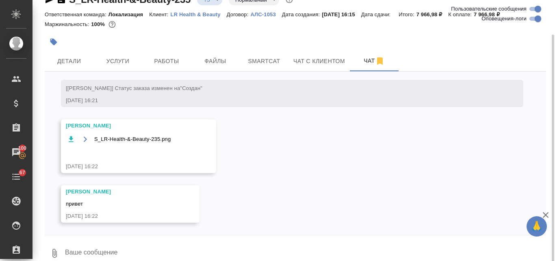
scroll to position [29, 0]
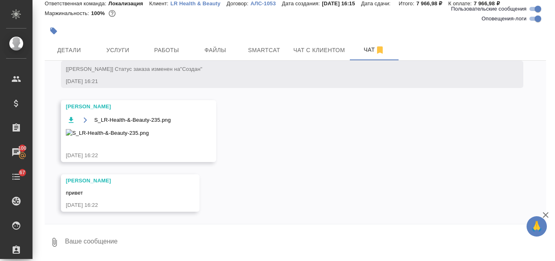
click at [91, 243] on textarea at bounding box center [305, 242] width 482 height 28
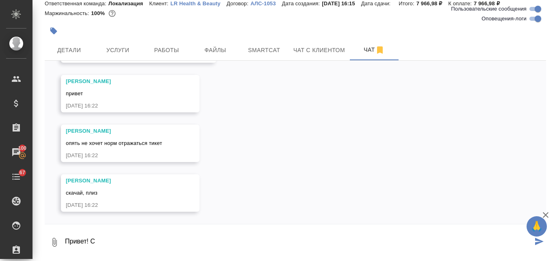
scroll to position [514, 0]
type textarea "Привет! Спасибо"
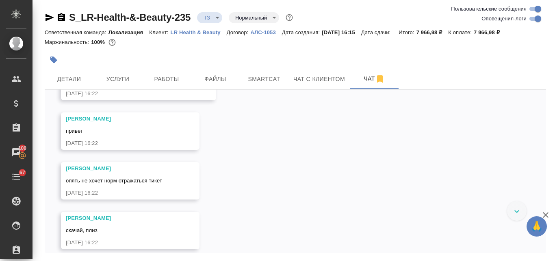
scroll to position [440, 0]
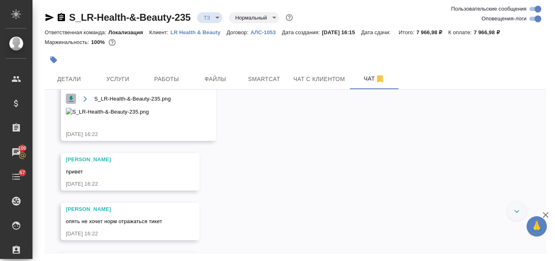
click at [70, 101] on icon "button" at bounding box center [71, 99] width 5 height 6
click at [123, 78] on span "Услуги" at bounding box center [117, 79] width 39 height 10
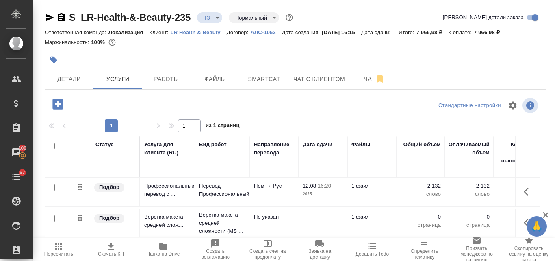
scroll to position [41, 0]
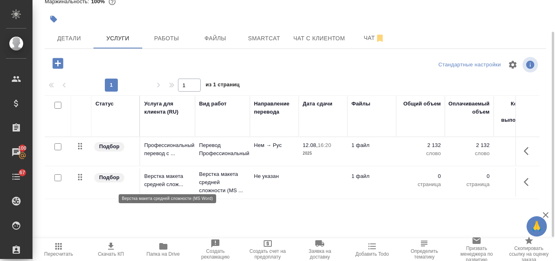
click at [160, 178] on p "Верстка макета средней слож..." at bounding box center [167, 180] width 47 height 16
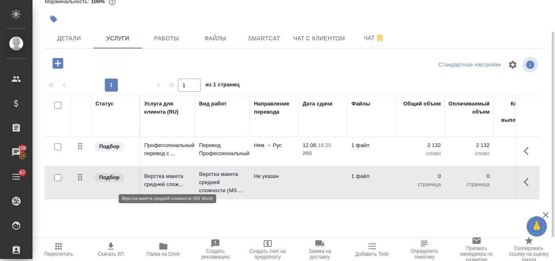
click at [160, 178] on p "Верстка макета средней слож..." at bounding box center [167, 180] width 47 height 16
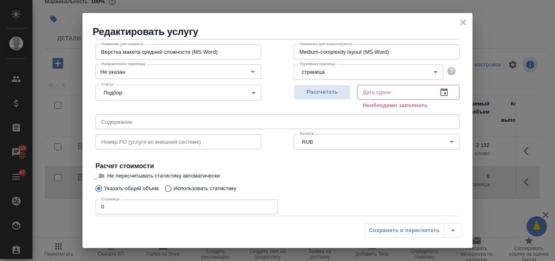
scroll to position [92, 0]
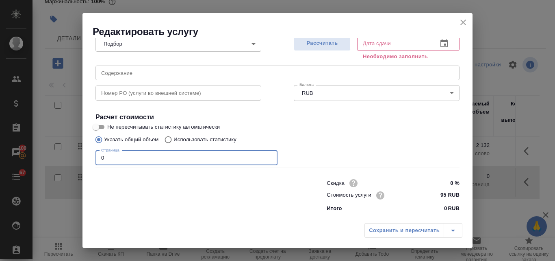
click at [100, 154] on input "0" at bounding box center [187, 157] width 182 height 15
click at [107, 155] on input "0" at bounding box center [187, 157] width 182 height 15
type input "7"
click at [331, 42] on span "Рассчитать" at bounding box center [322, 43] width 48 height 9
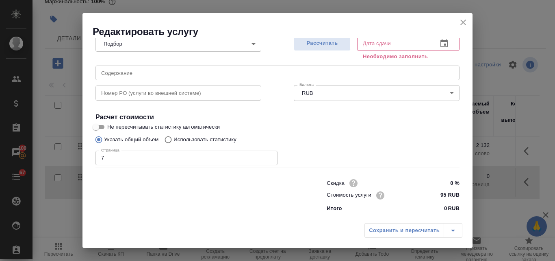
type input "12.08.2025 16:58"
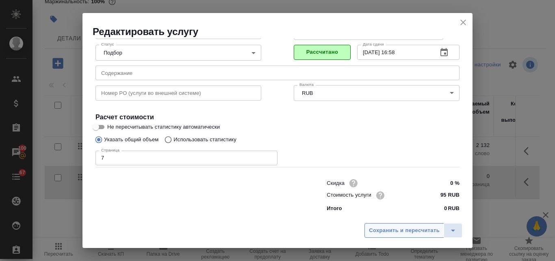
click at [408, 226] on span "Сохранить и пересчитать" at bounding box center [404, 230] width 71 height 9
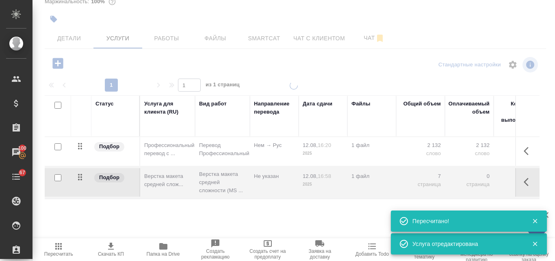
type input "new"
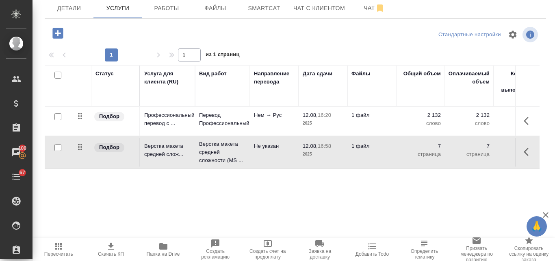
scroll to position [0, 0]
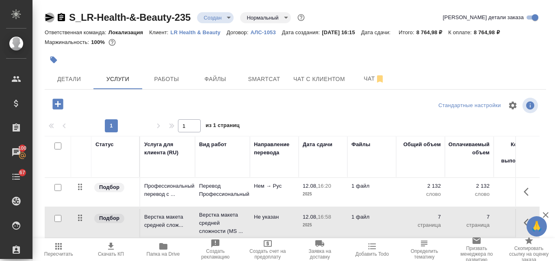
click at [46, 16] on icon "button" at bounding box center [50, 17] width 9 height 7
click at [62, 248] on icon "button" at bounding box center [59, 246] width 10 height 10
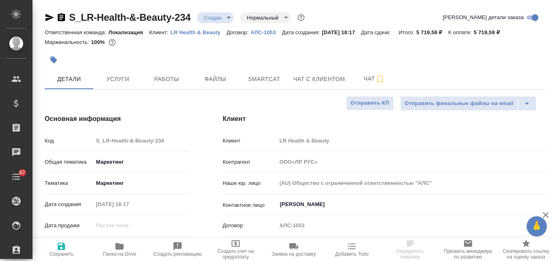
select select "RU"
type input "ООО«ЛР РУС»"
select select "RU"
type textarea "x"
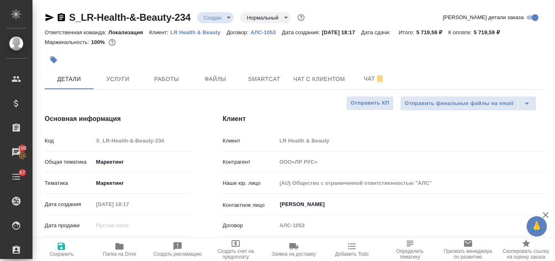
type textarea "x"
type input "ООО«ЛР РУС»"
type textarea "x"
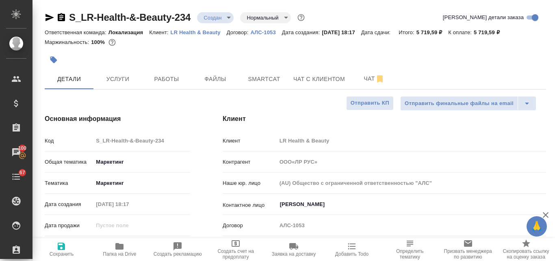
click at [228, 15] on body "🙏 .cls-1 fill:#fff; AWATERA Valyaeva [PERSON_NAME] Спецификации Заказы 100 Чаты…" at bounding box center [277, 130] width 555 height 261
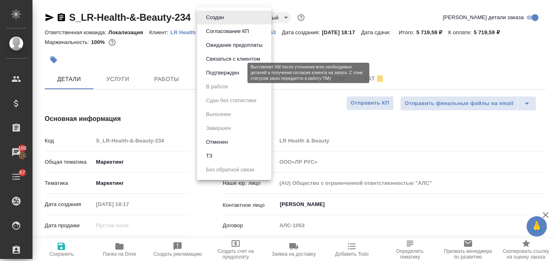
click at [235, 71] on button "Подтвержден" at bounding box center [223, 72] width 38 height 9
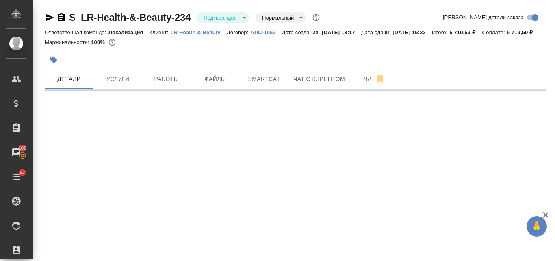
select select "RU"
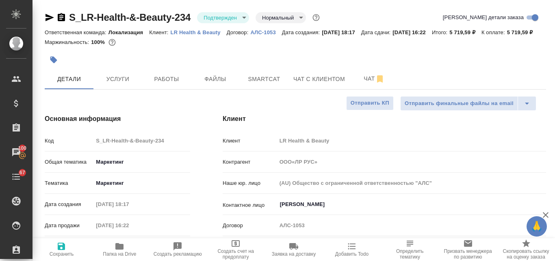
type textarea "x"
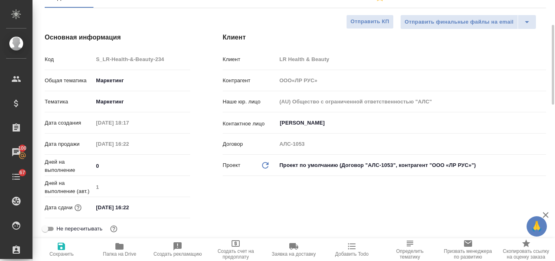
scroll to position [163, 0]
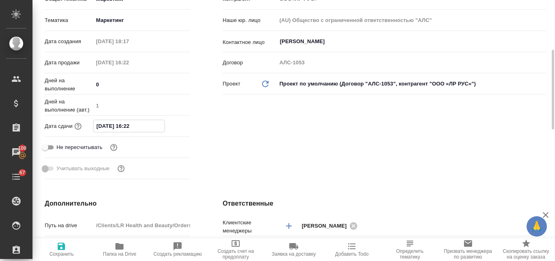
click at [113, 132] on input "[DATE] 16:22" at bounding box center [128, 126] width 71 height 12
click at [168, 129] on icon "button" at bounding box center [166, 125] width 7 height 8
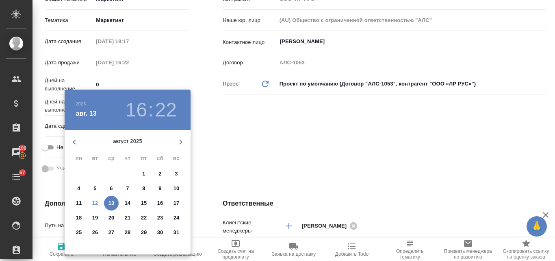
click at [129, 201] on p "14" at bounding box center [128, 203] width 6 height 8
type input "[DATE] 16:22"
type input "ООО«ЛР РУС»"
type textarea "x"
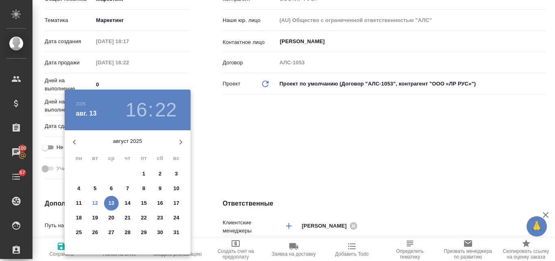
type textarea "x"
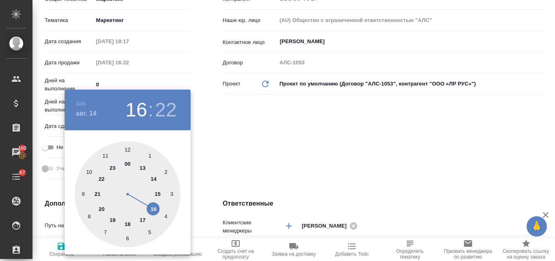
click at [153, 209] on div at bounding box center [128, 194] width 106 height 106
type input "ООО«ЛР РУС»"
type textarea "x"
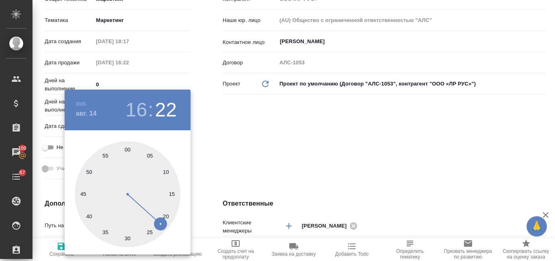
click at [127, 150] on div at bounding box center [128, 194] width 106 height 106
type input "[DATE] 16:00"
type input "ООО«ЛР РУС»"
type textarea "x"
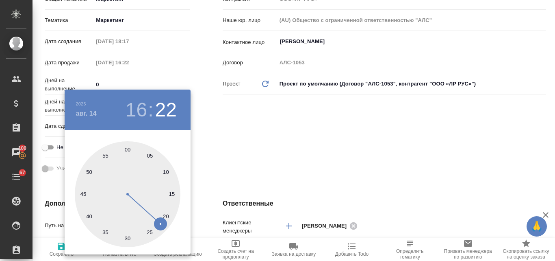
type textarea "x"
click at [289, 148] on div at bounding box center [277, 130] width 555 height 261
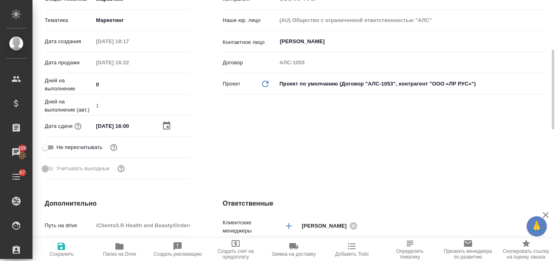
click at [61, 249] on icon "button" at bounding box center [62, 246] width 10 height 10
type input "ООО«ЛР РУС»"
type textarea "x"
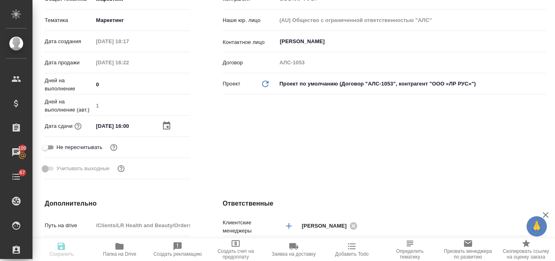
type input "ООО«ЛР РУС»"
type textarea "x"
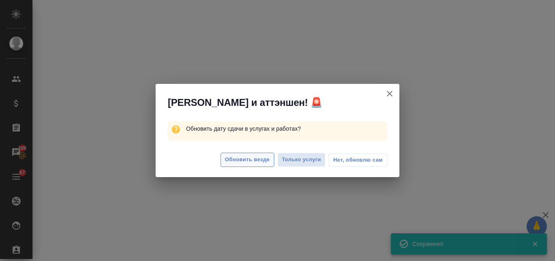
select select "RU"
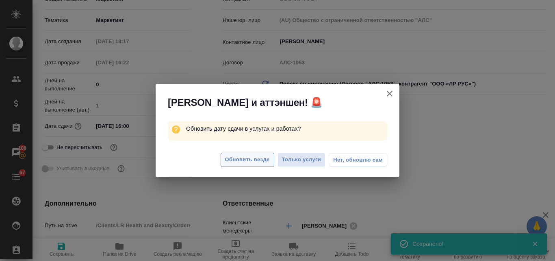
type textarea "x"
click at [247, 158] on span "Обновить везде" at bounding box center [247, 159] width 45 height 9
type input "ООО«ЛР РУС»"
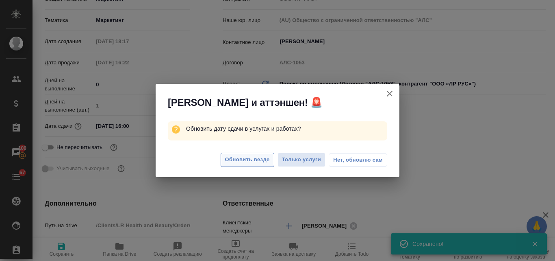
type textarea "x"
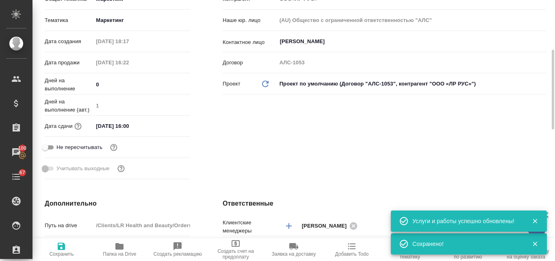
scroll to position [0, 0]
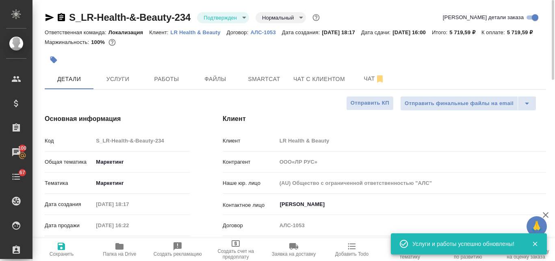
click at [48, 15] on icon "button" at bounding box center [50, 17] width 9 height 7
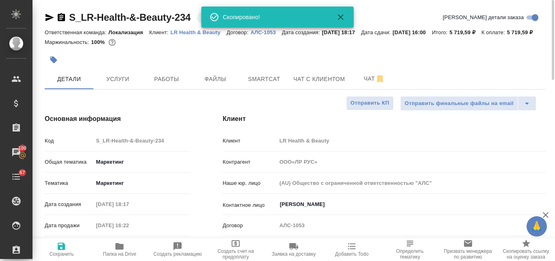
type input "ООО«ЛР РУС»"
type textarea "x"
type input "ООО«ЛР РУС»"
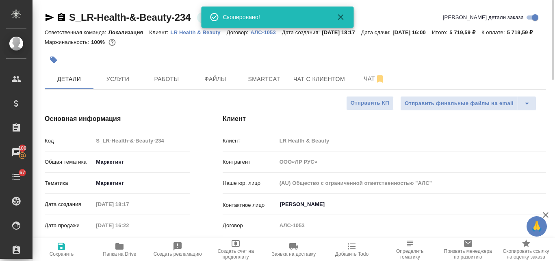
type textarea "x"
